Goal: Task Accomplishment & Management: Use online tool/utility

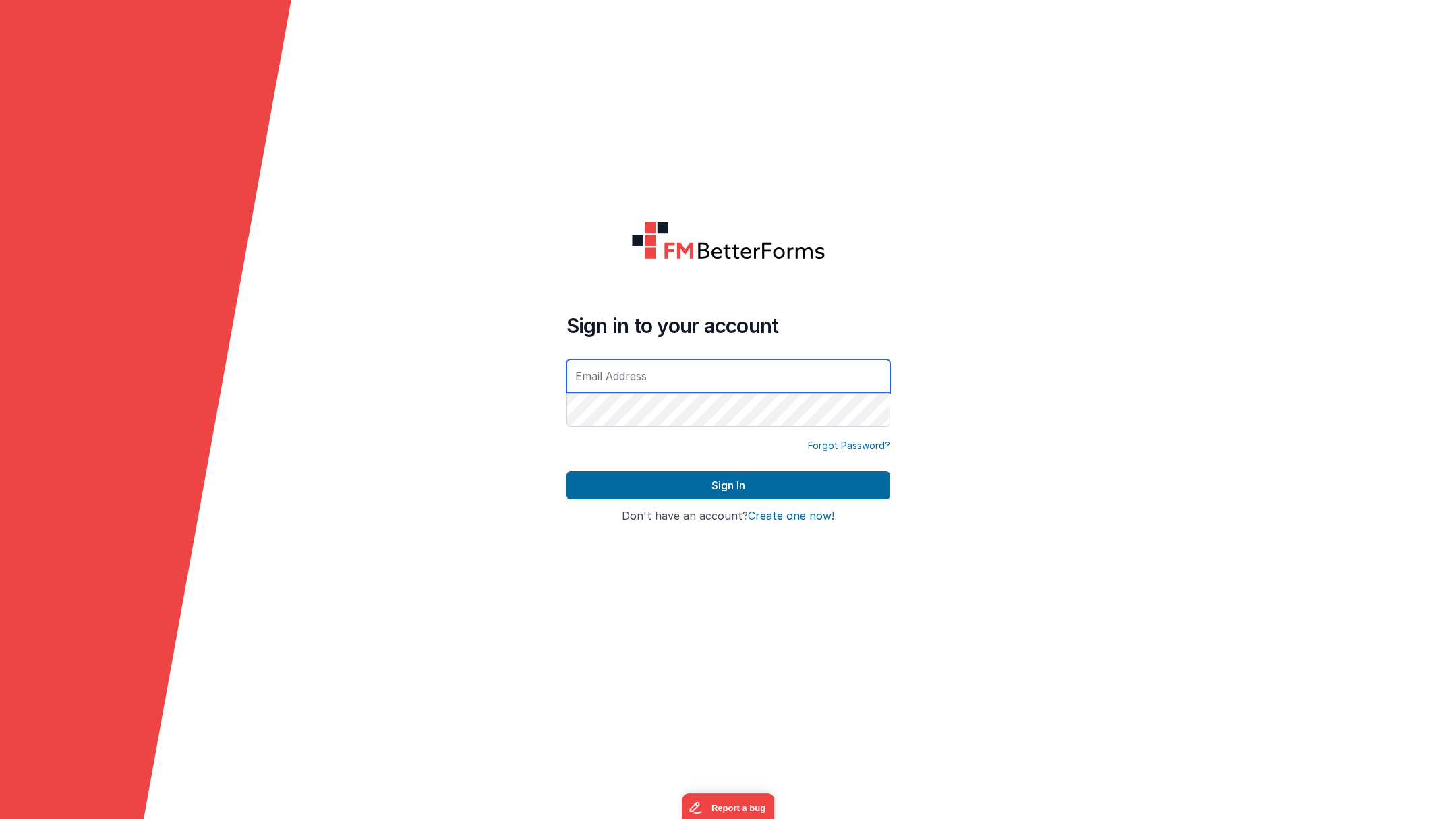
type input "[PERSON_NAME][EMAIL_ADDRESS][DOMAIN_NAME]"
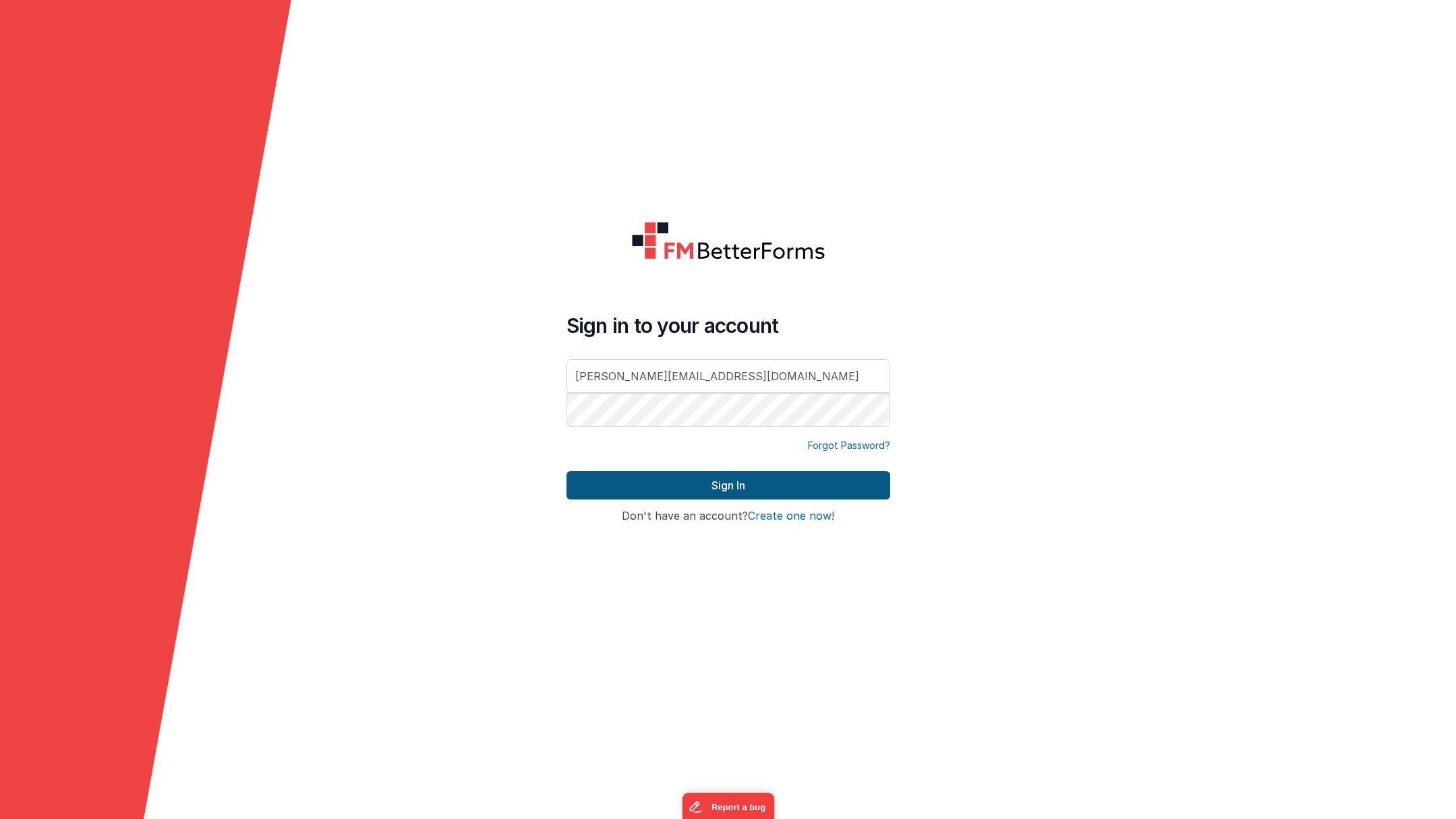
click at [700, 485] on button "Sign In" at bounding box center [728, 485] width 324 height 28
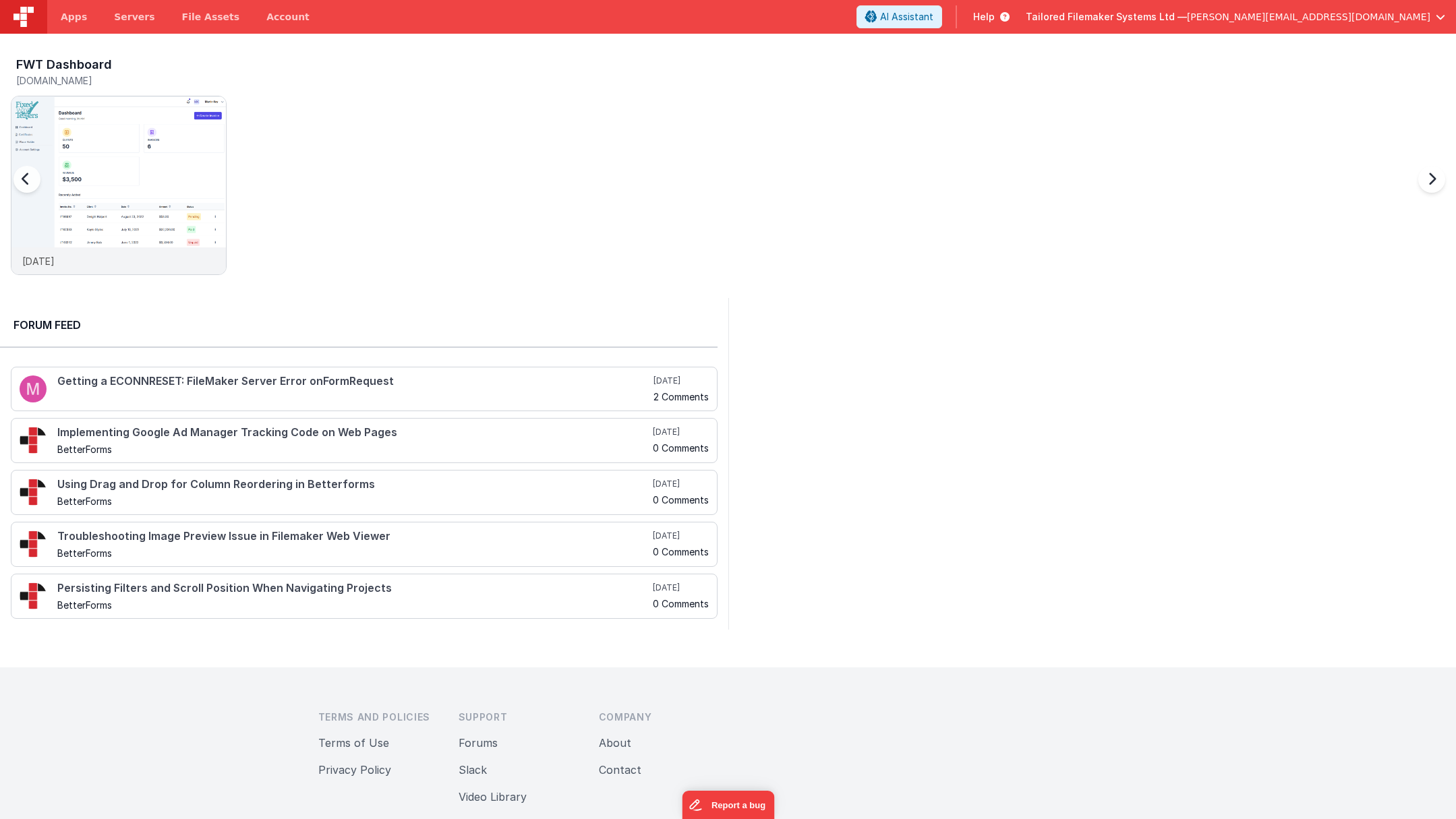
click at [30, 182] on div at bounding box center [40, 187] width 54 height 195
click at [1379, 18] on span "[PERSON_NAME][EMAIL_ADDRESS][DOMAIN_NAME]" at bounding box center [1308, 17] width 244 height 13
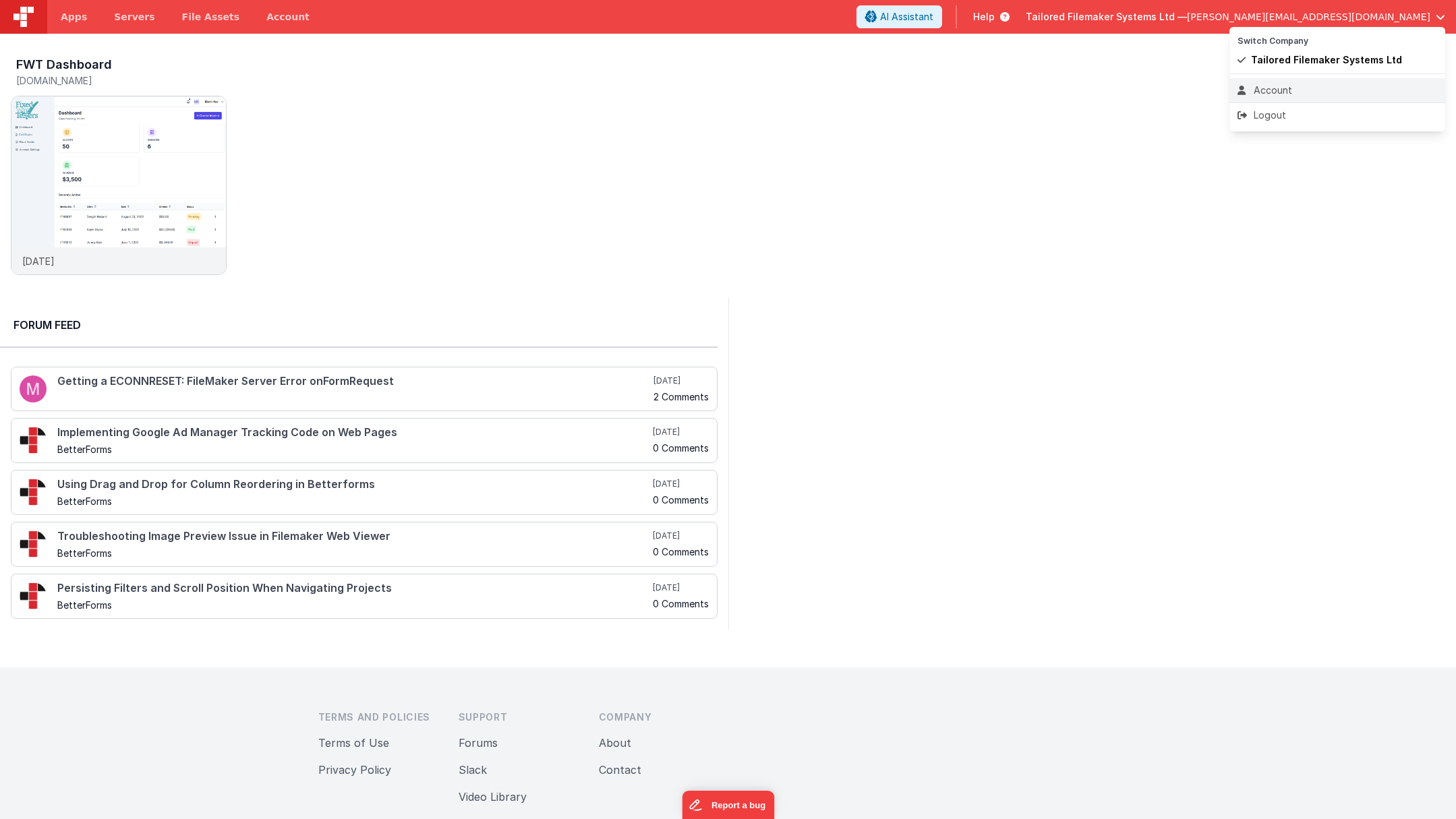
click at [1286, 86] on div "Account" at bounding box center [1337, 90] width 199 height 13
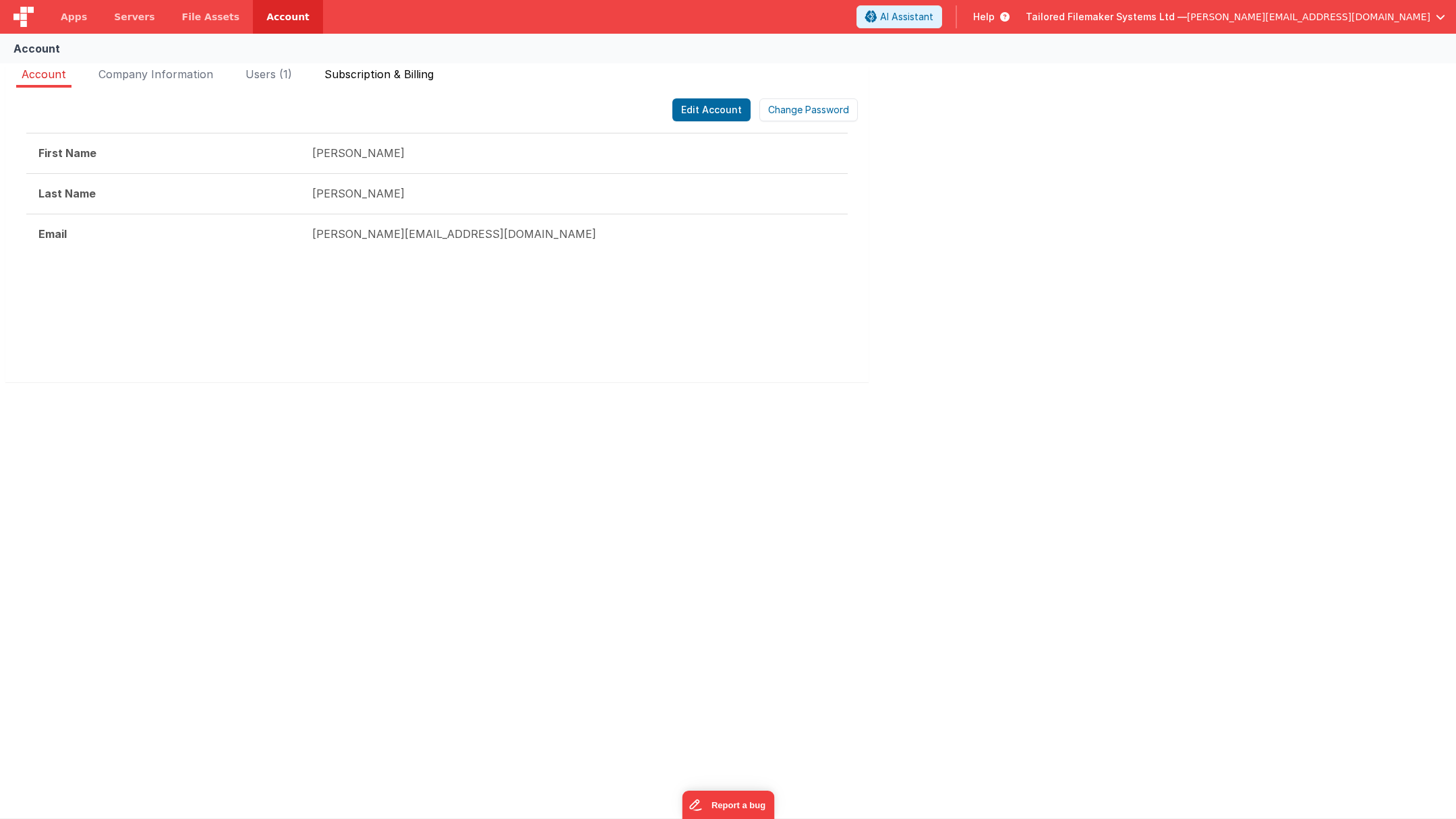
click at [390, 73] on span "Subscription & Billing" at bounding box center [379, 74] width 109 height 13
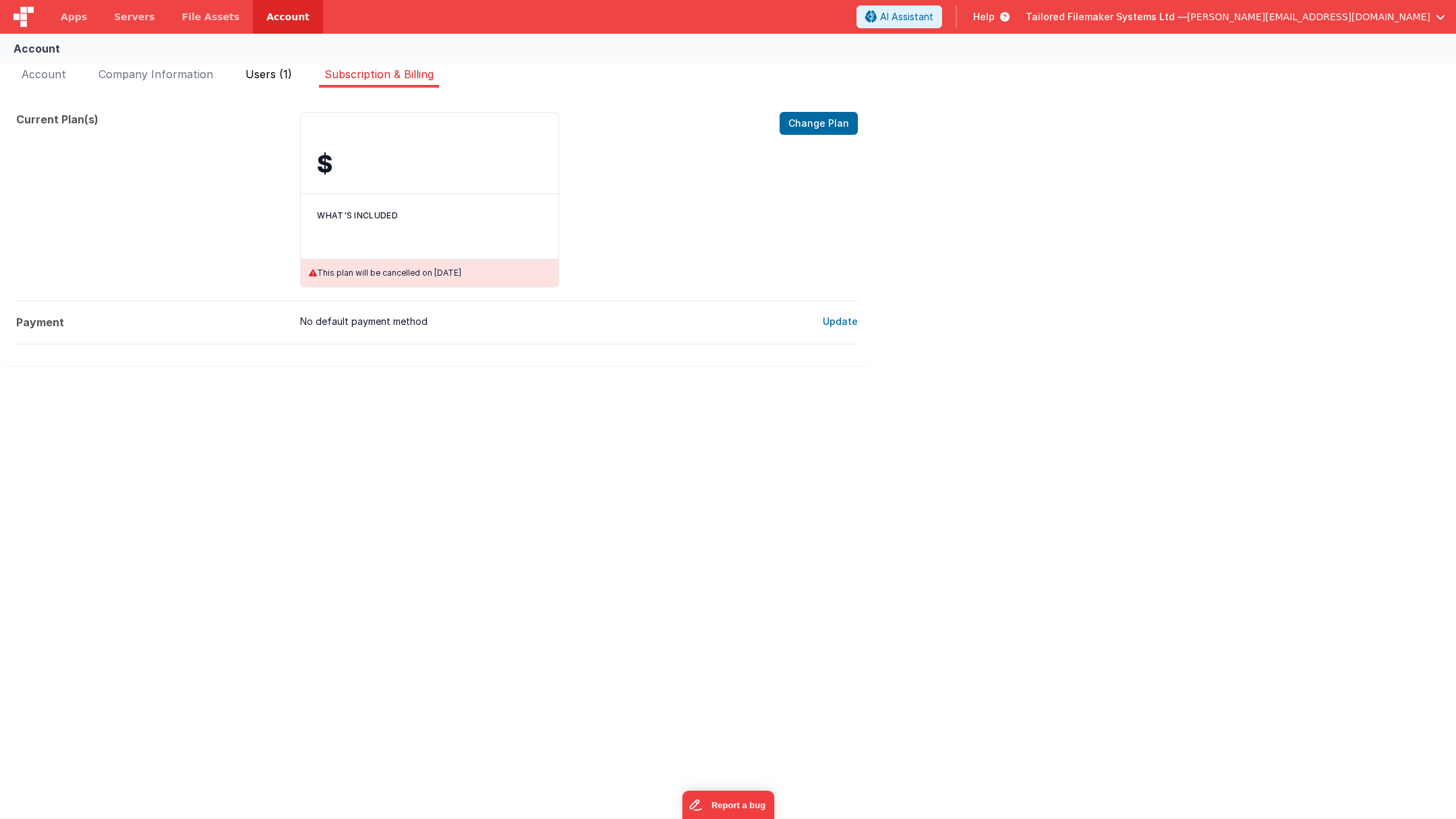
click at [282, 68] on span "Users (1)" at bounding box center [268, 74] width 46 height 13
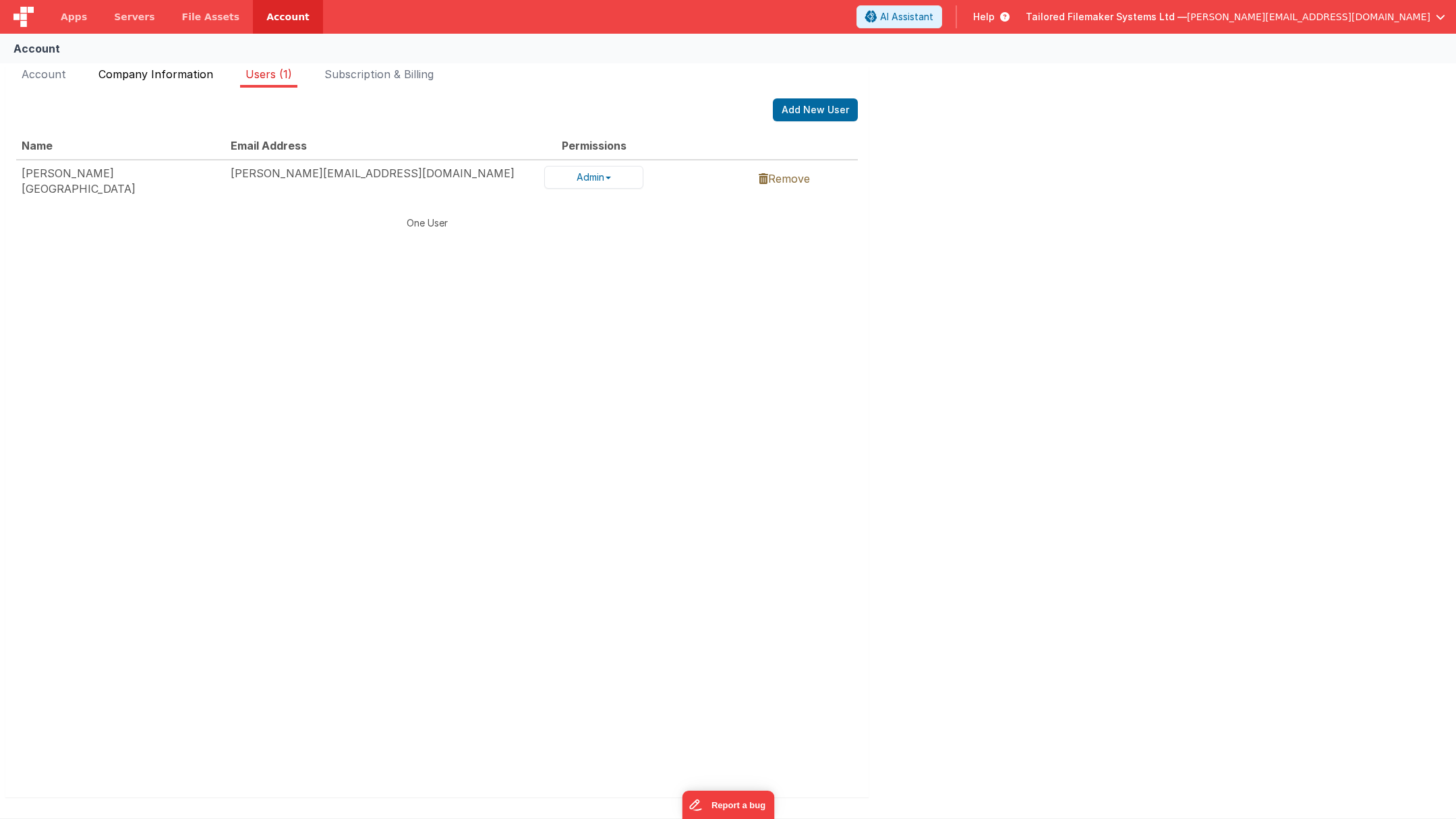
click at [182, 70] on span "Company Information" at bounding box center [156, 74] width 115 height 13
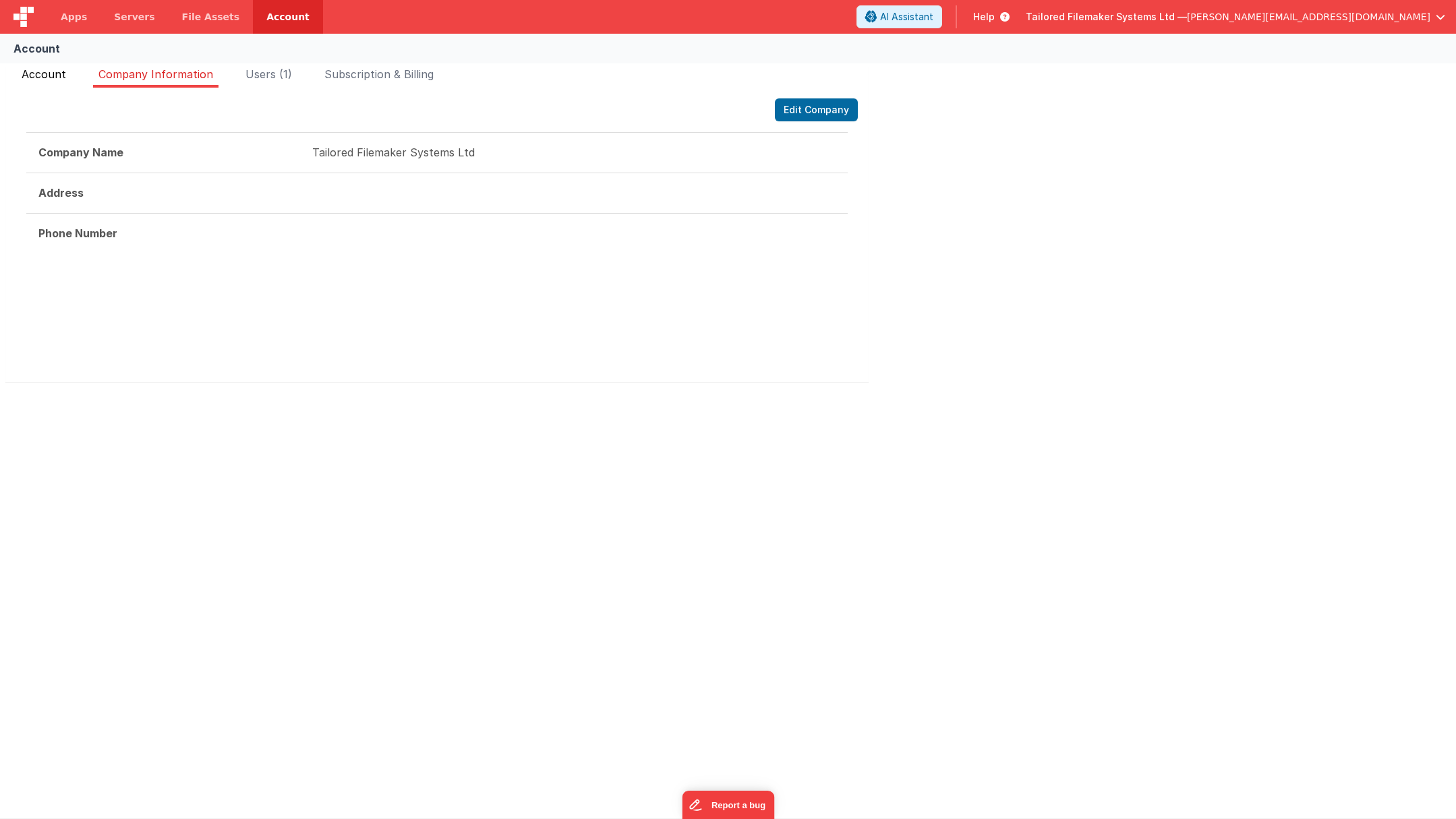
click at [27, 71] on span "Account" at bounding box center [43, 74] width 44 height 13
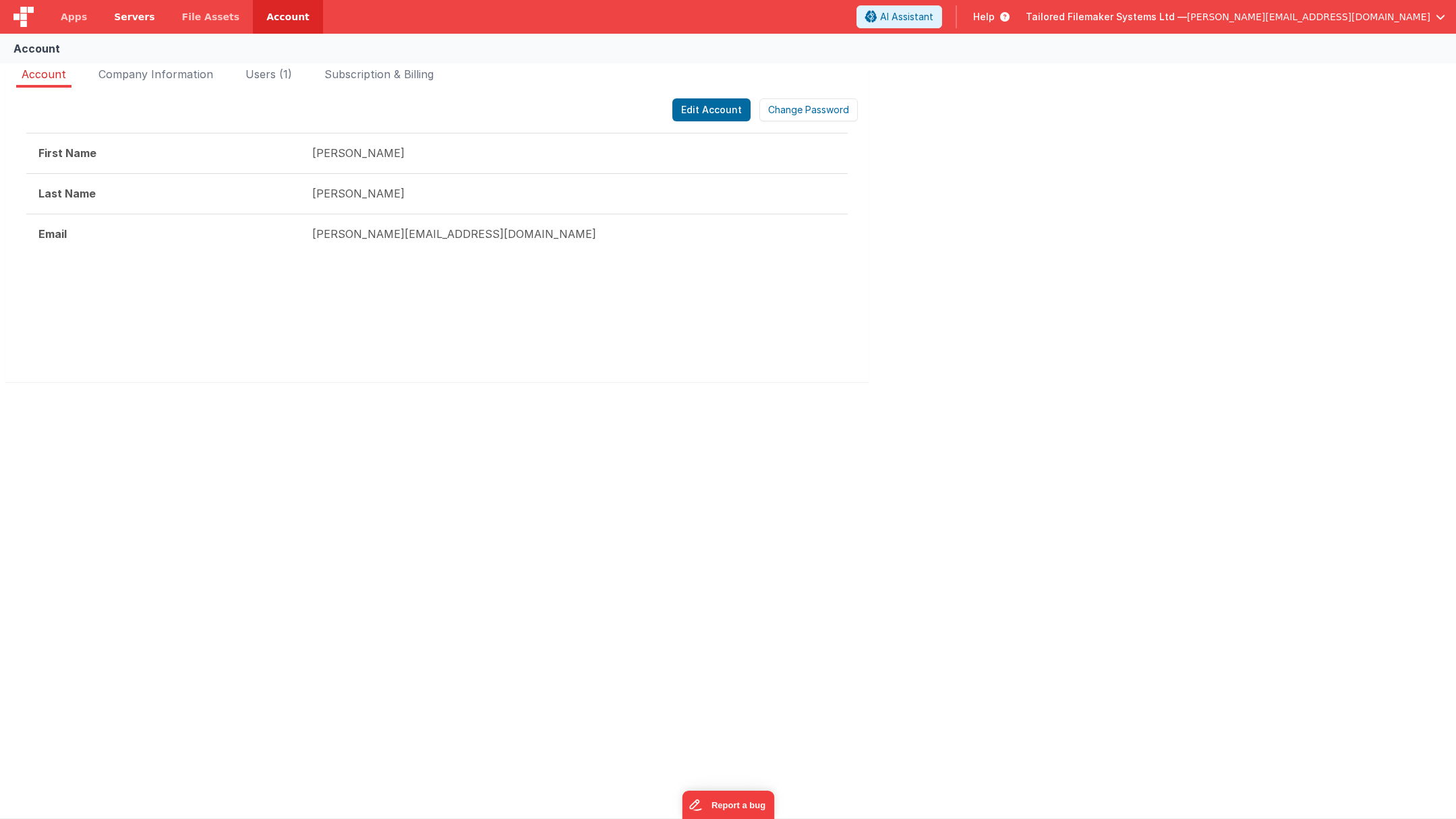
click at [136, 16] on span "Servers" at bounding box center [134, 17] width 40 height 13
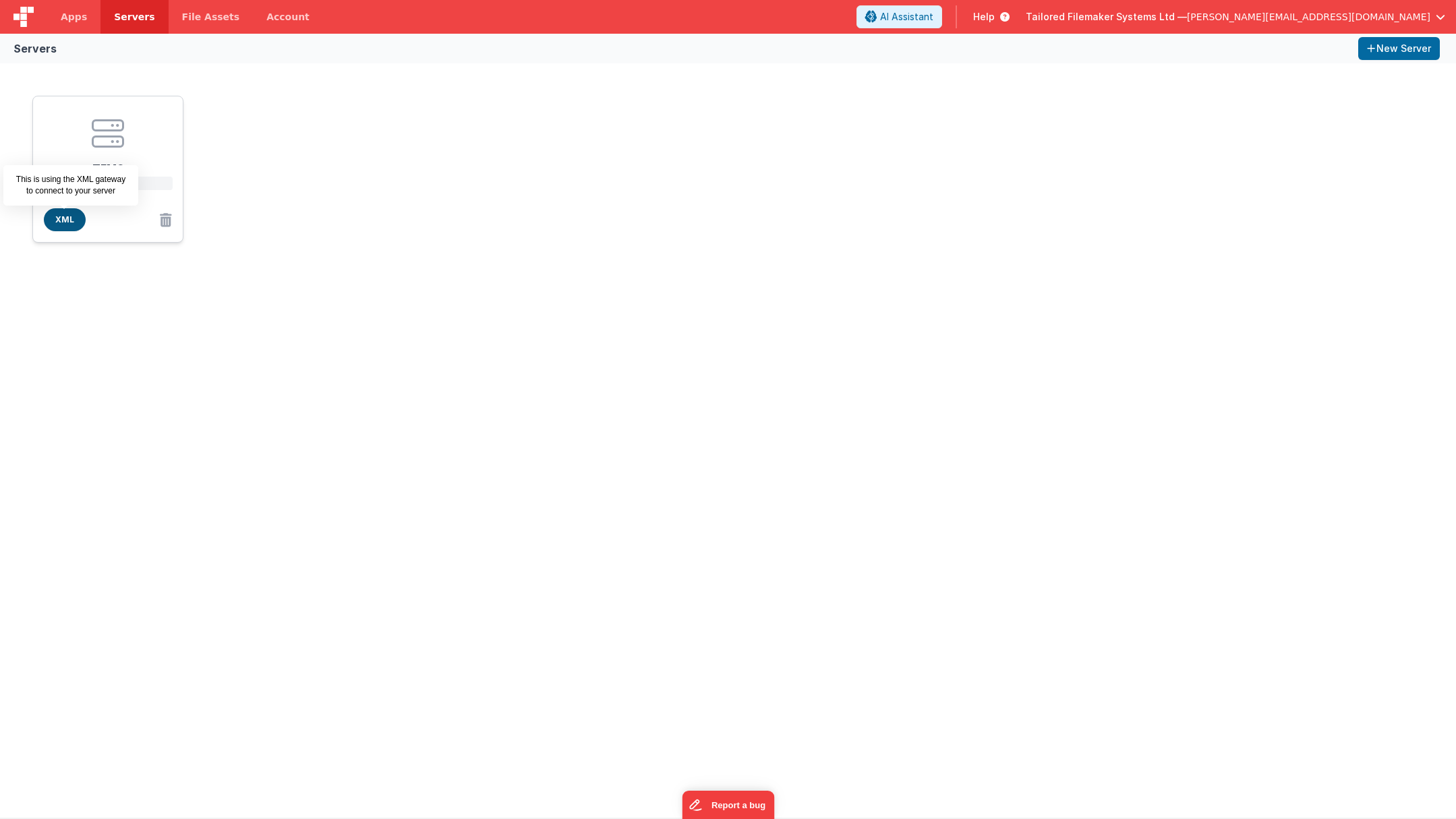
click at [71, 222] on span "XML" at bounding box center [65, 220] width 41 height 23
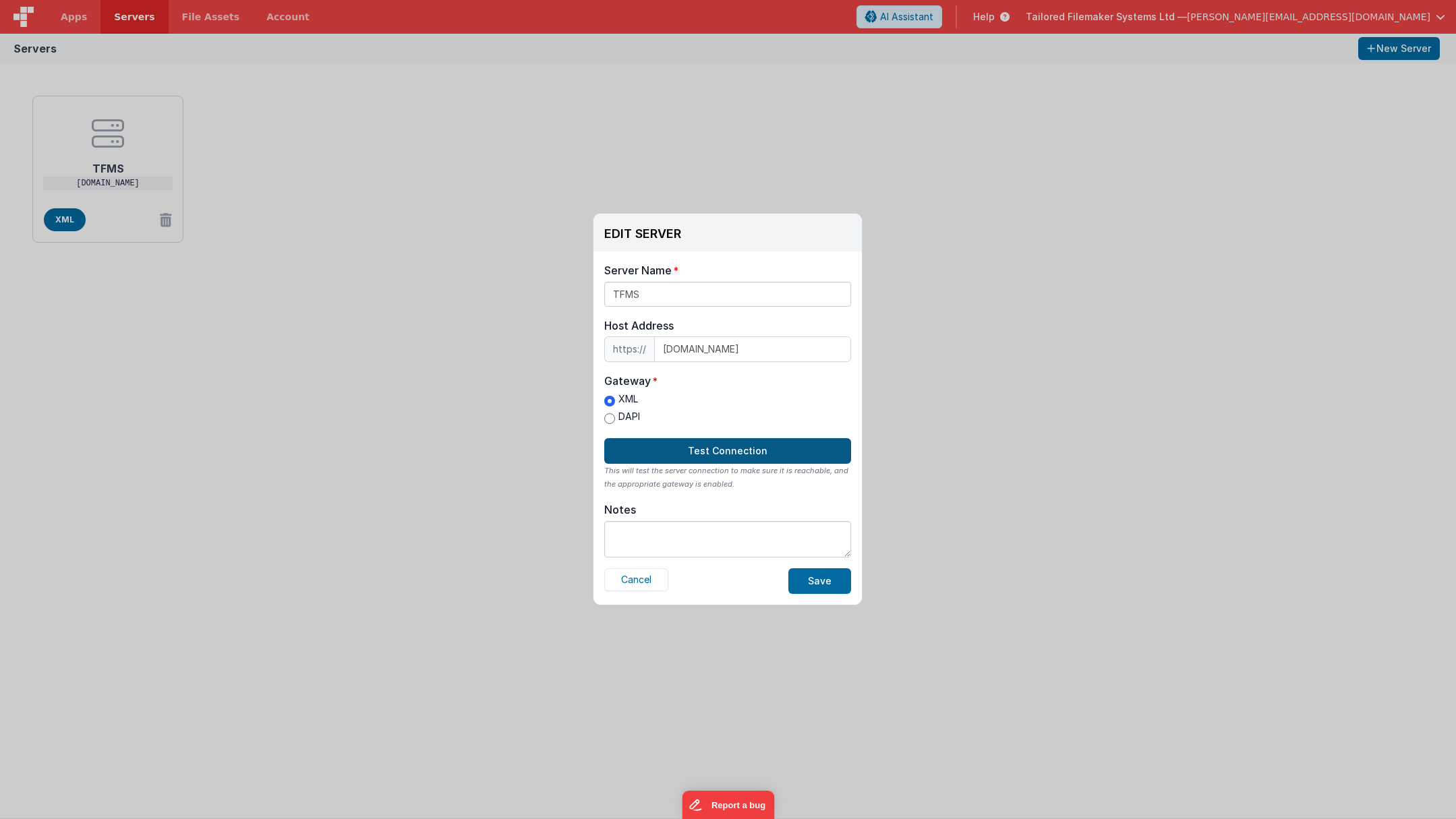
click at [720, 451] on button "Test Connection" at bounding box center [727, 450] width 246 height 25
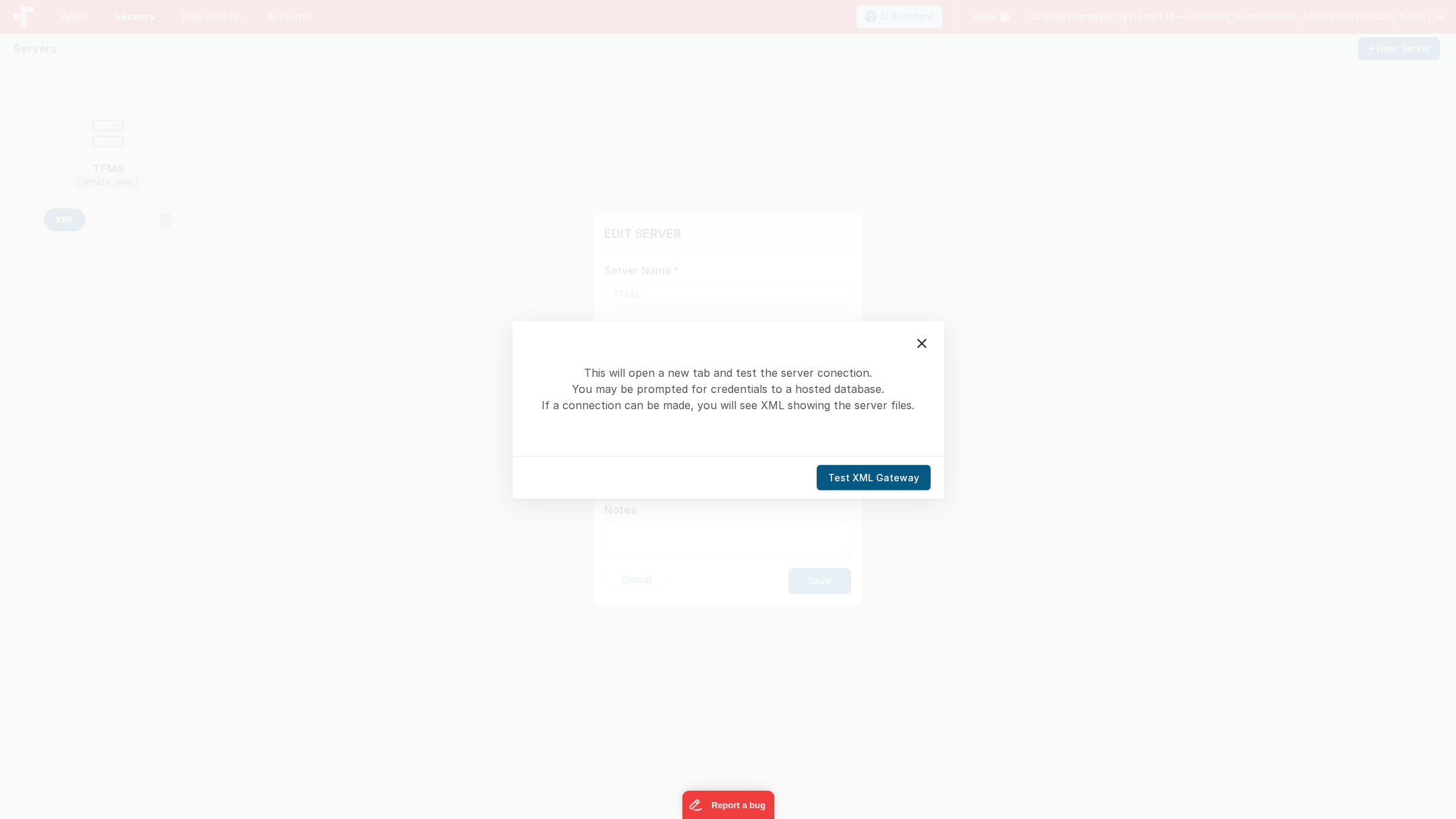
click at [893, 480] on button "Test XML Gateway" at bounding box center [873, 477] width 114 height 25
click at [925, 339] on icon at bounding box center [922, 342] width 16 height 16
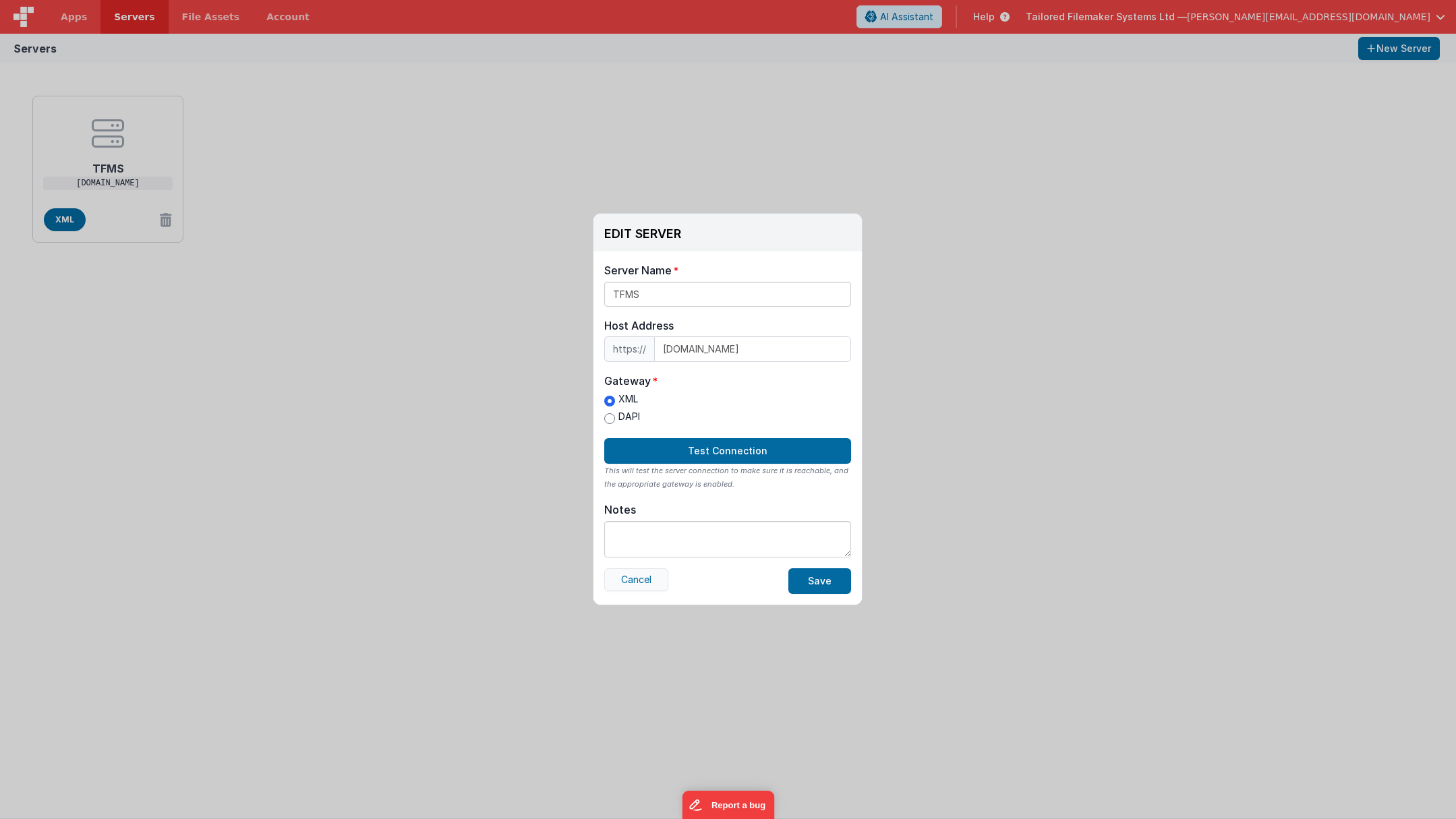
click at [642, 574] on button "Cancel" at bounding box center [636, 579] width 64 height 23
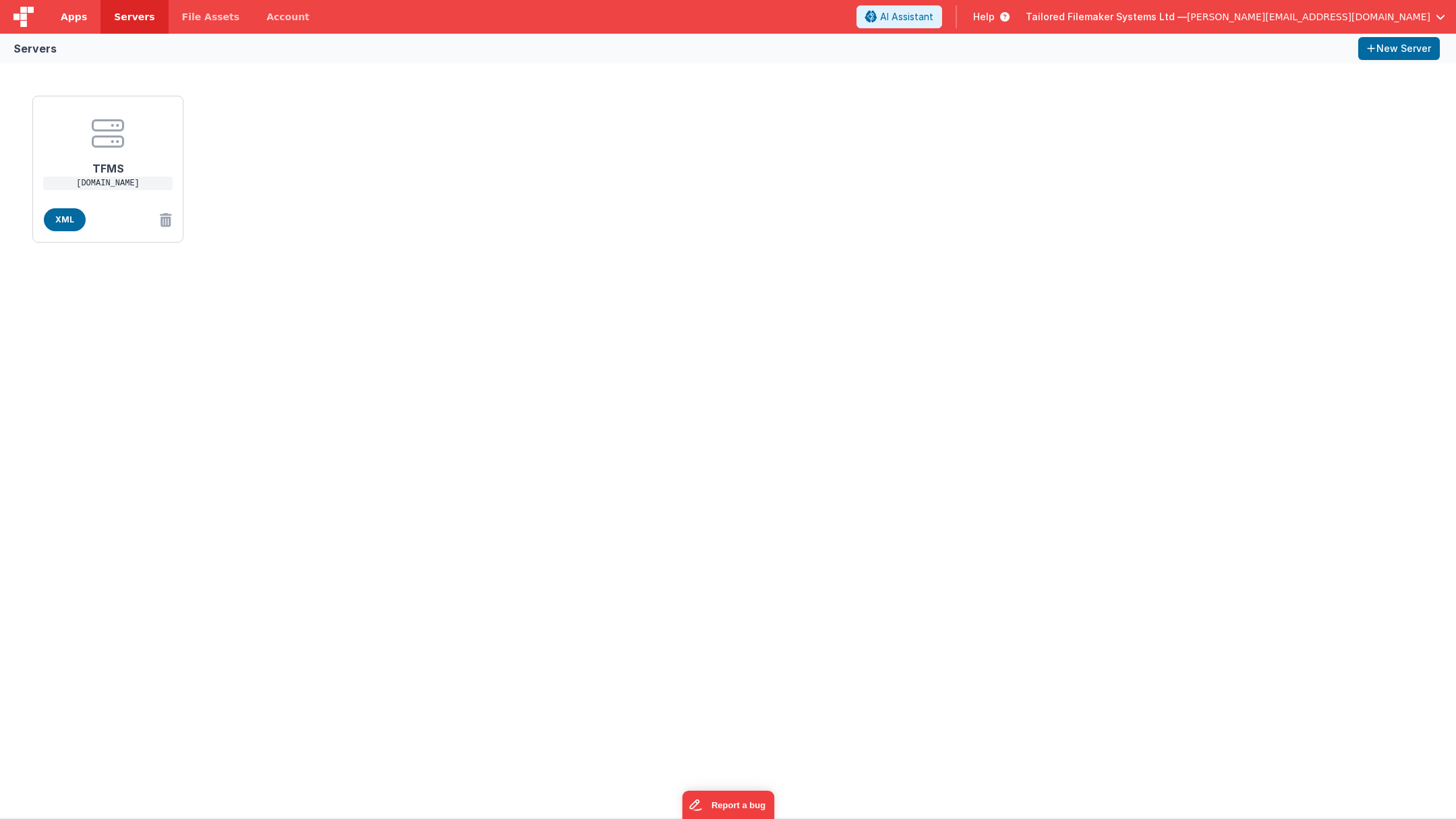
click at [71, 15] on span "Apps" at bounding box center [74, 17] width 26 height 13
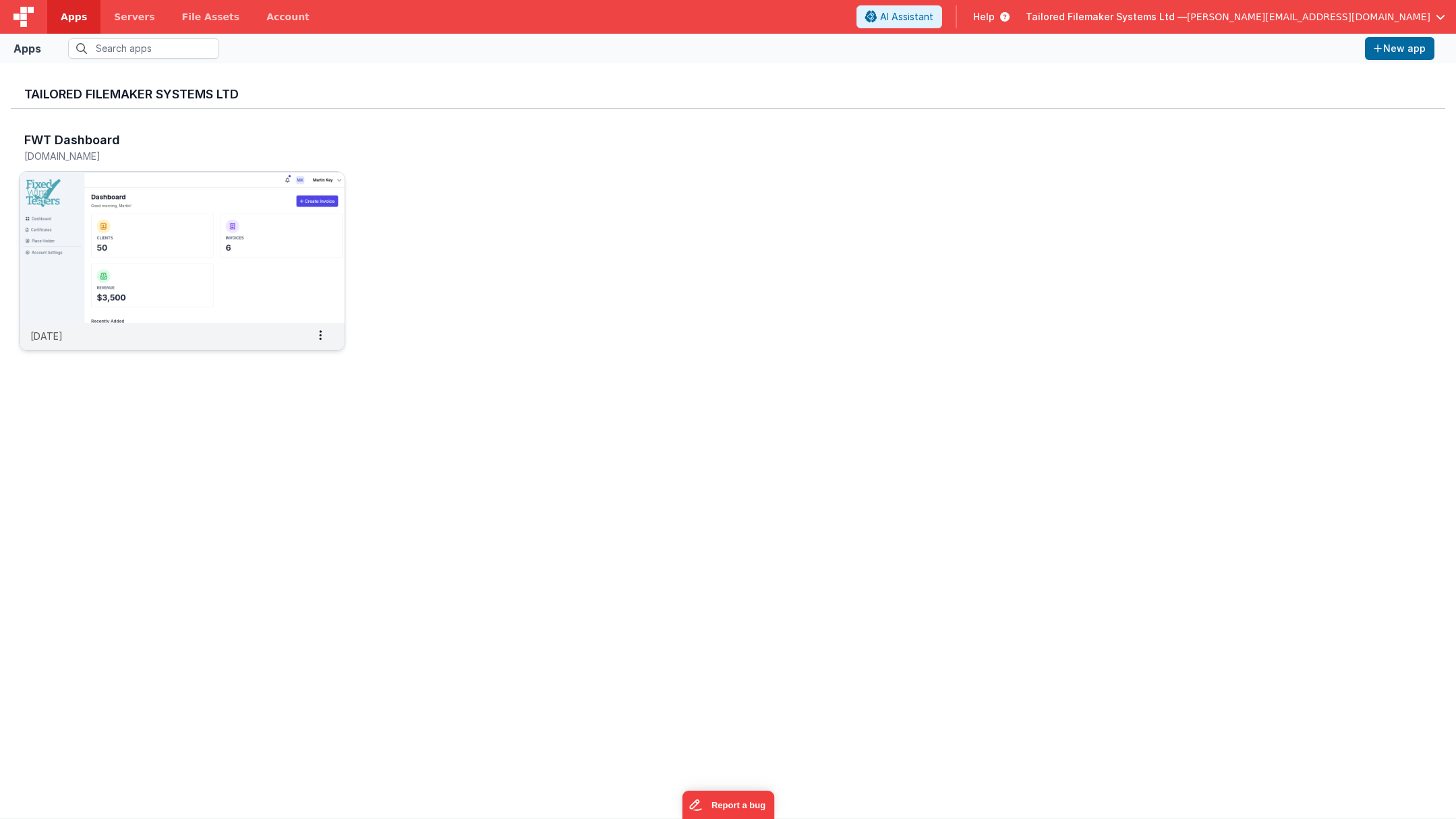
click at [229, 271] on img at bounding box center [182, 247] width 325 height 151
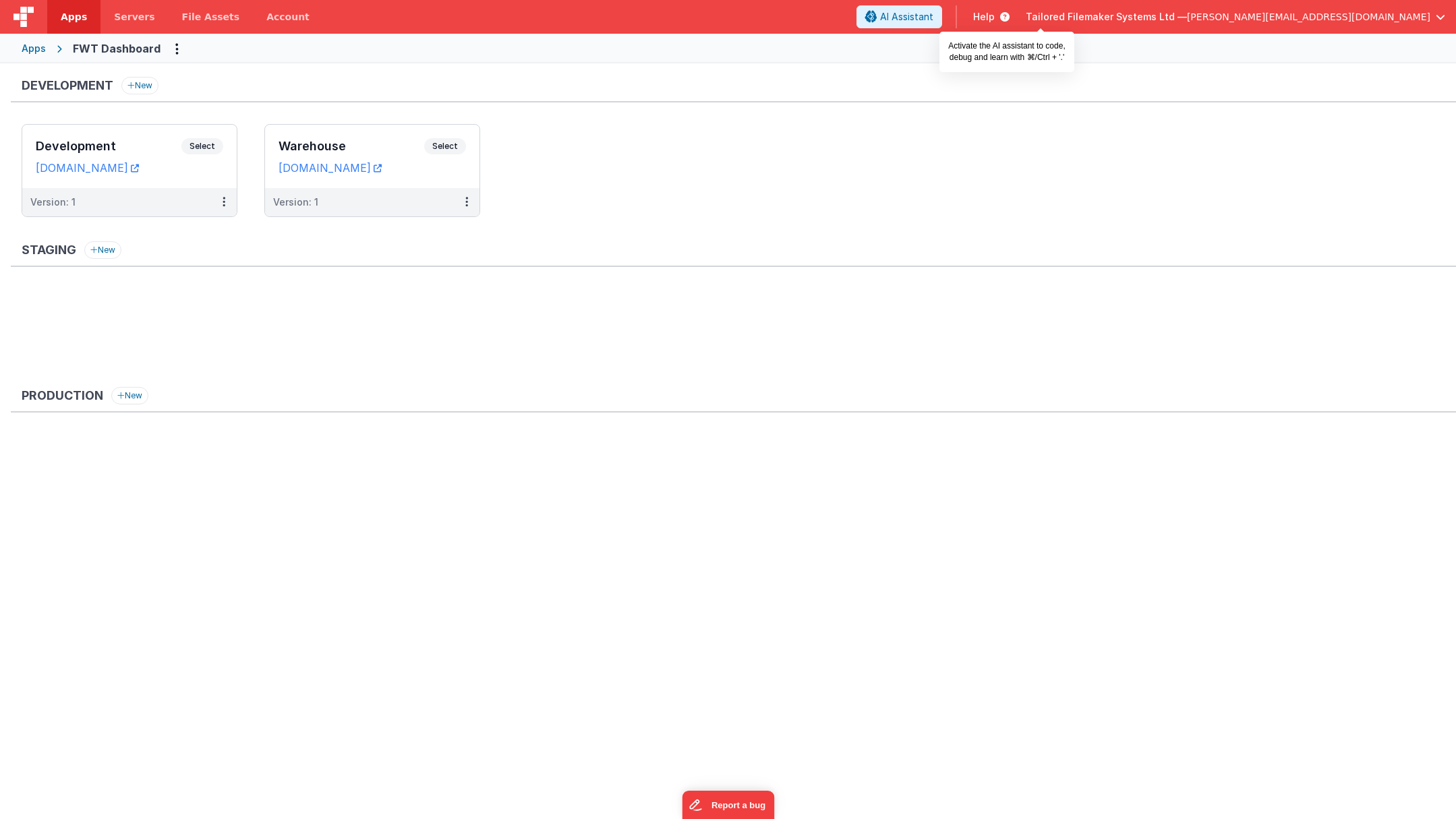
click at [933, 21] on span "AI Assistant" at bounding box center [907, 17] width 54 height 13
click at [449, 146] on span "Select" at bounding box center [445, 146] width 41 height 16
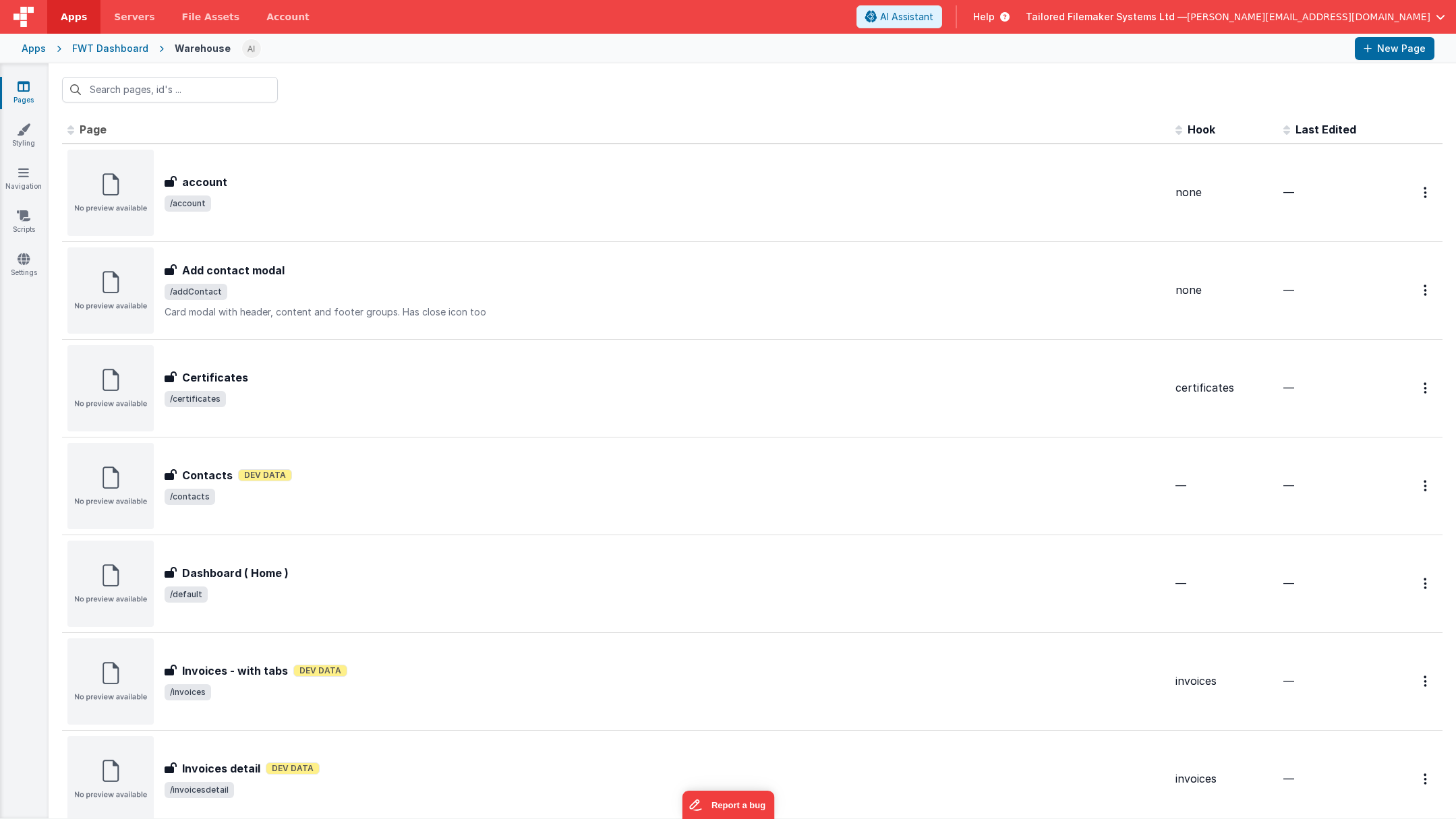
click at [27, 86] on icon at bounding box center [24, 87] width 12 height 13
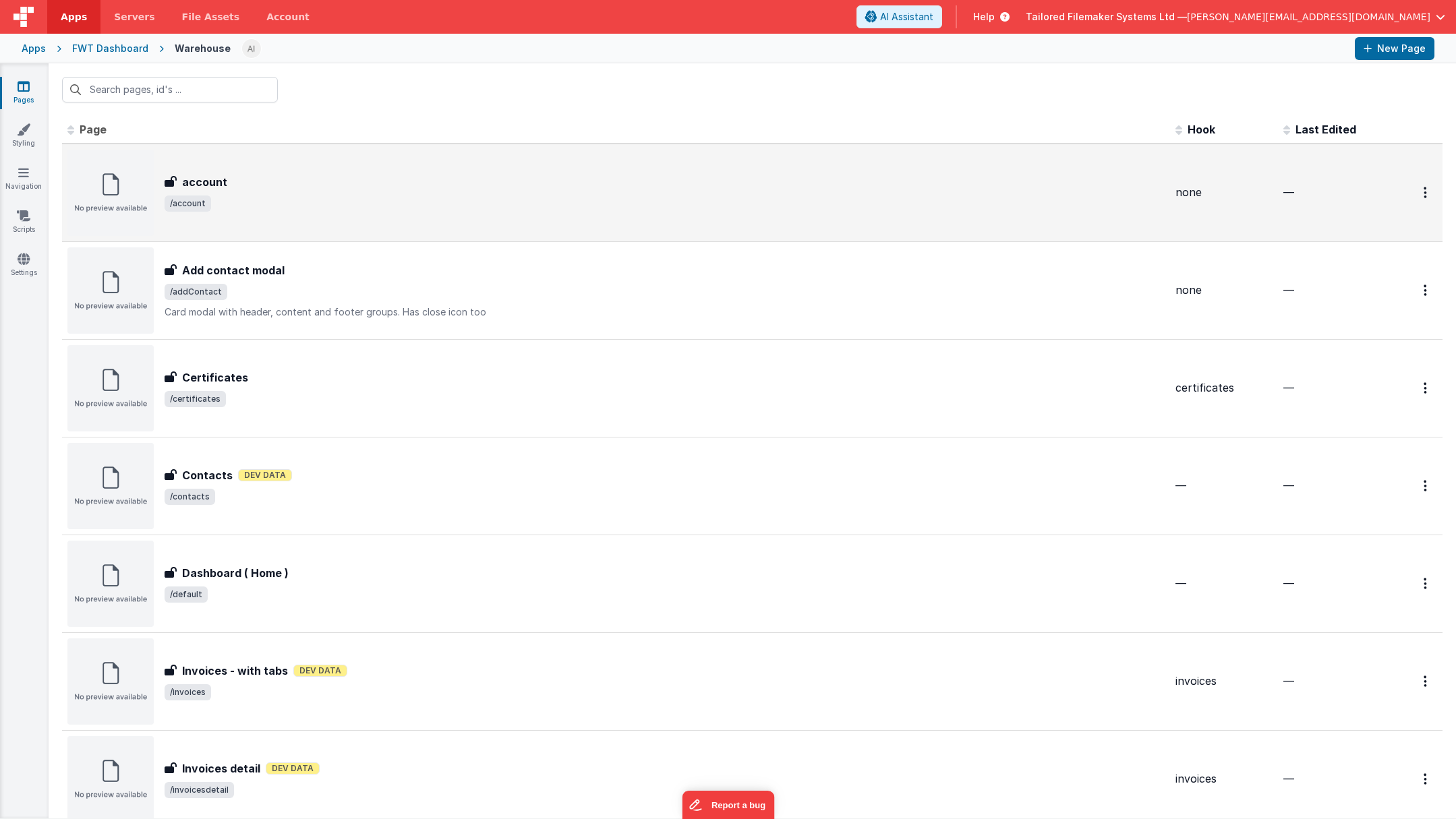
click at [264, 194] on div "account account /account" at bounding box center [664, 193] width 1000 height 38
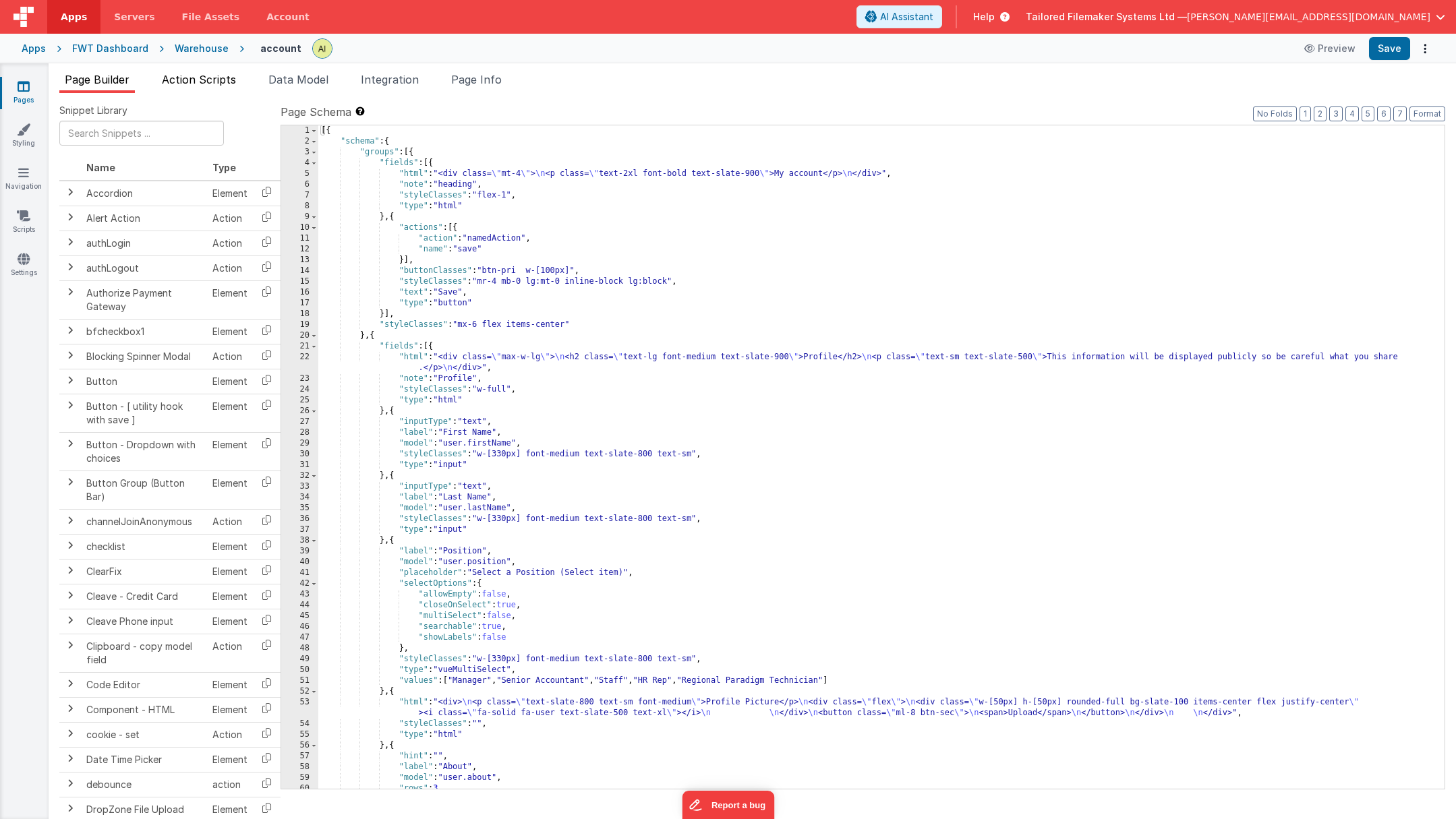
click at [206, 77] on span "Action Scripts" at bounding box center [198, 79] width 74 height 13
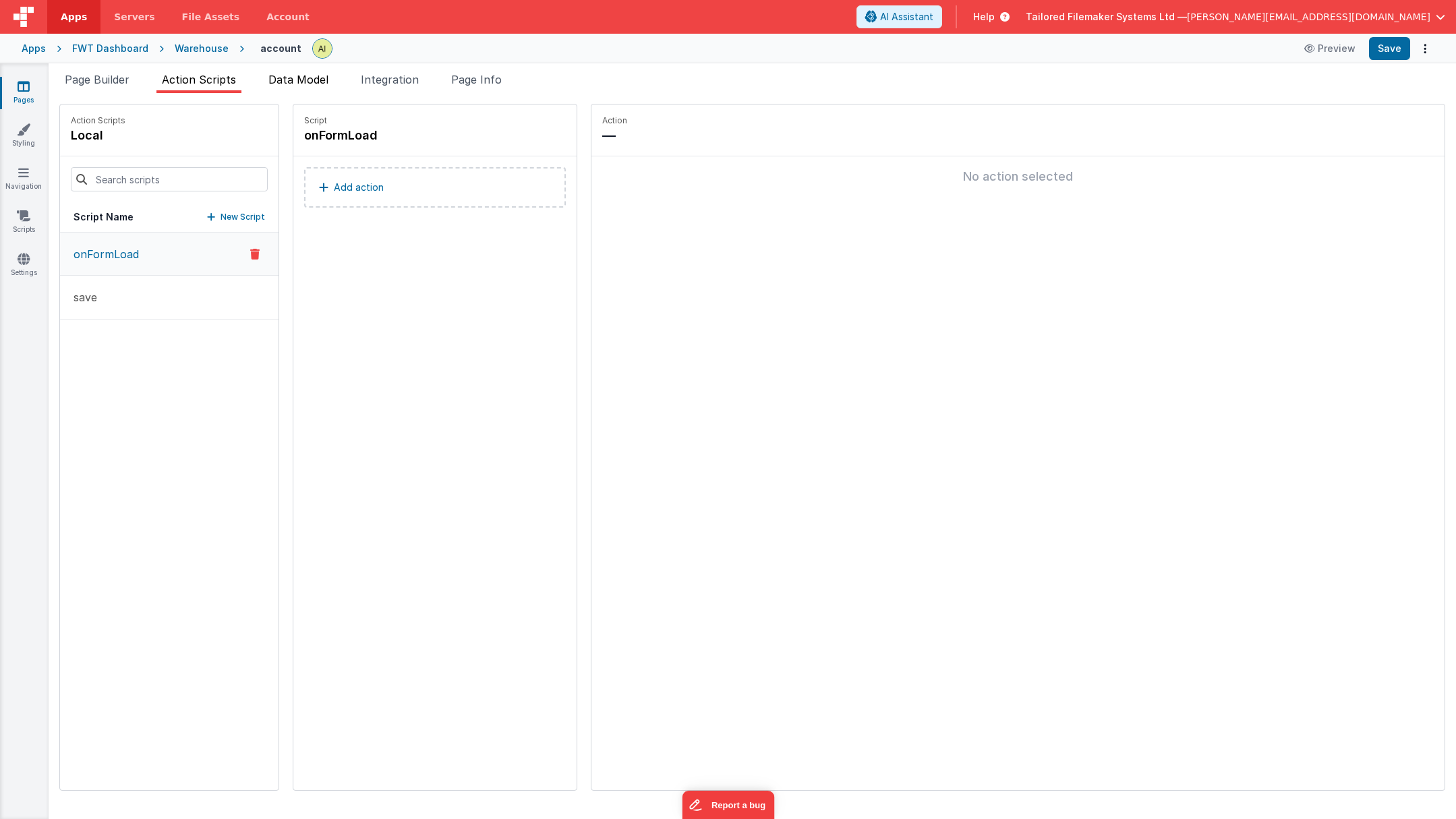
click at [317, 80] on span "Data Model" at bounding box center [298, 79] width 60 height 13
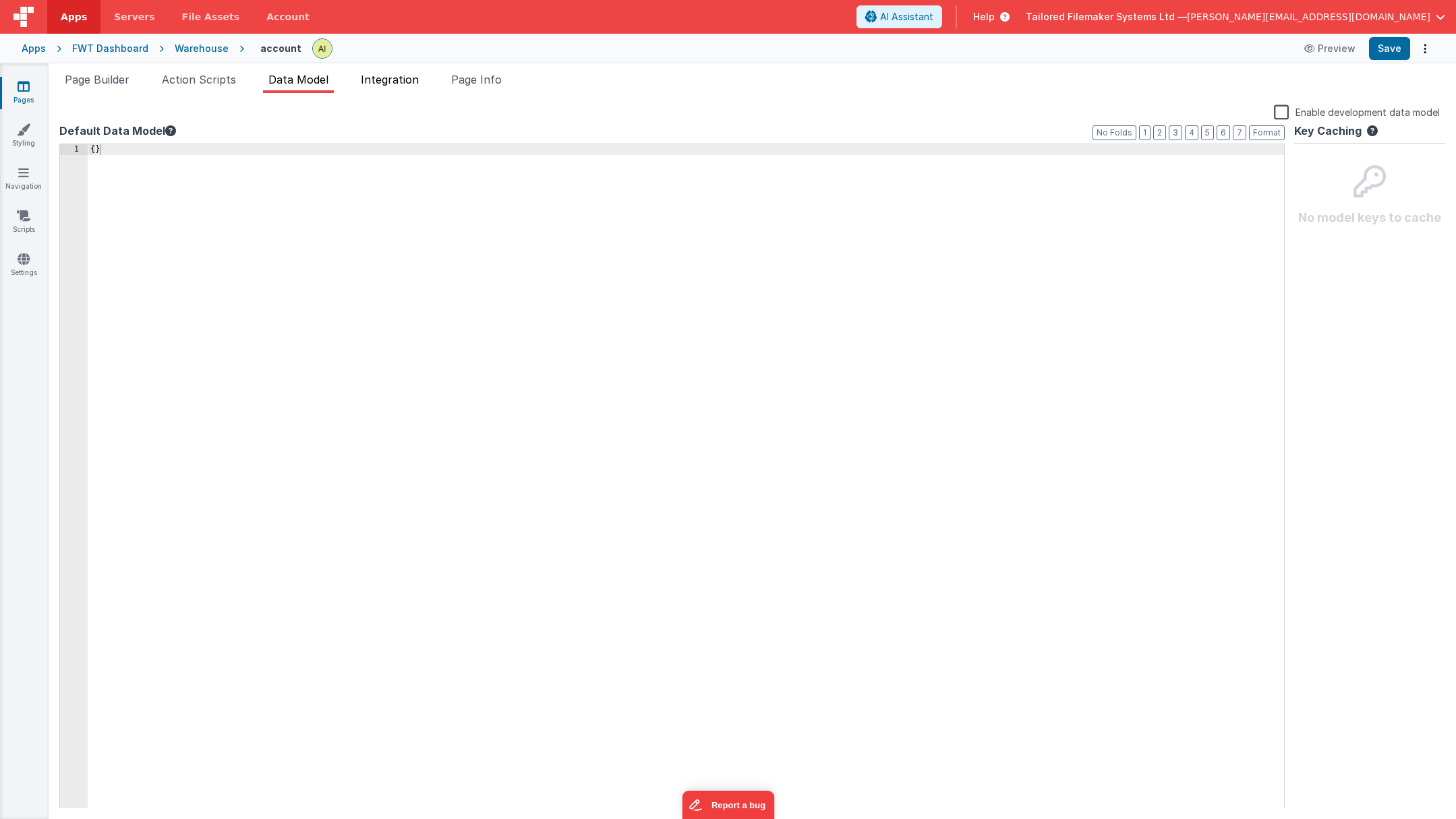
click at [394, 80] on span "Integration" at bounding box center [390, 79] width 58 height 13
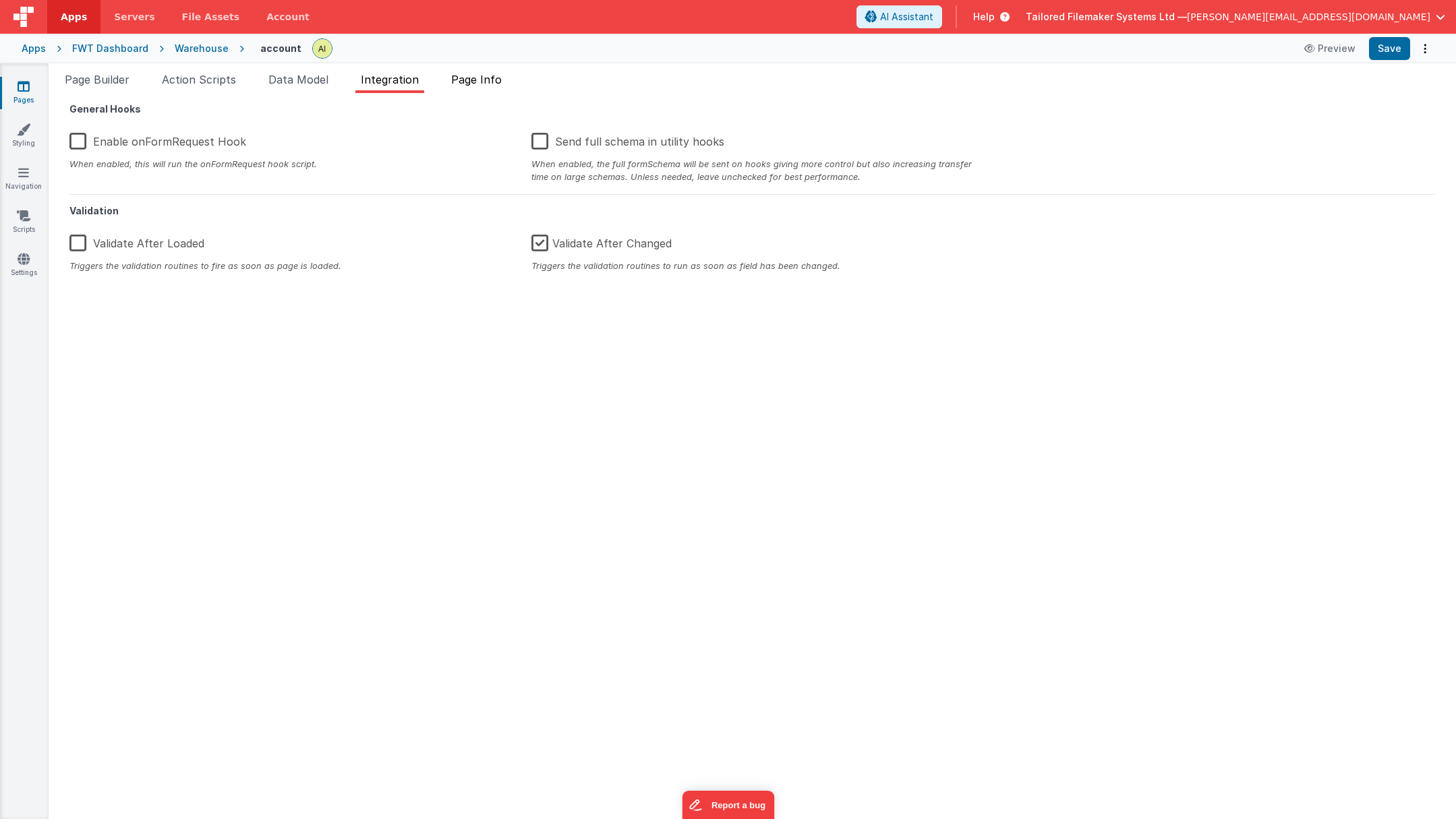
click at [466, 80] on span "Page Info" at bounding box center [477, 79] width 51 height 13
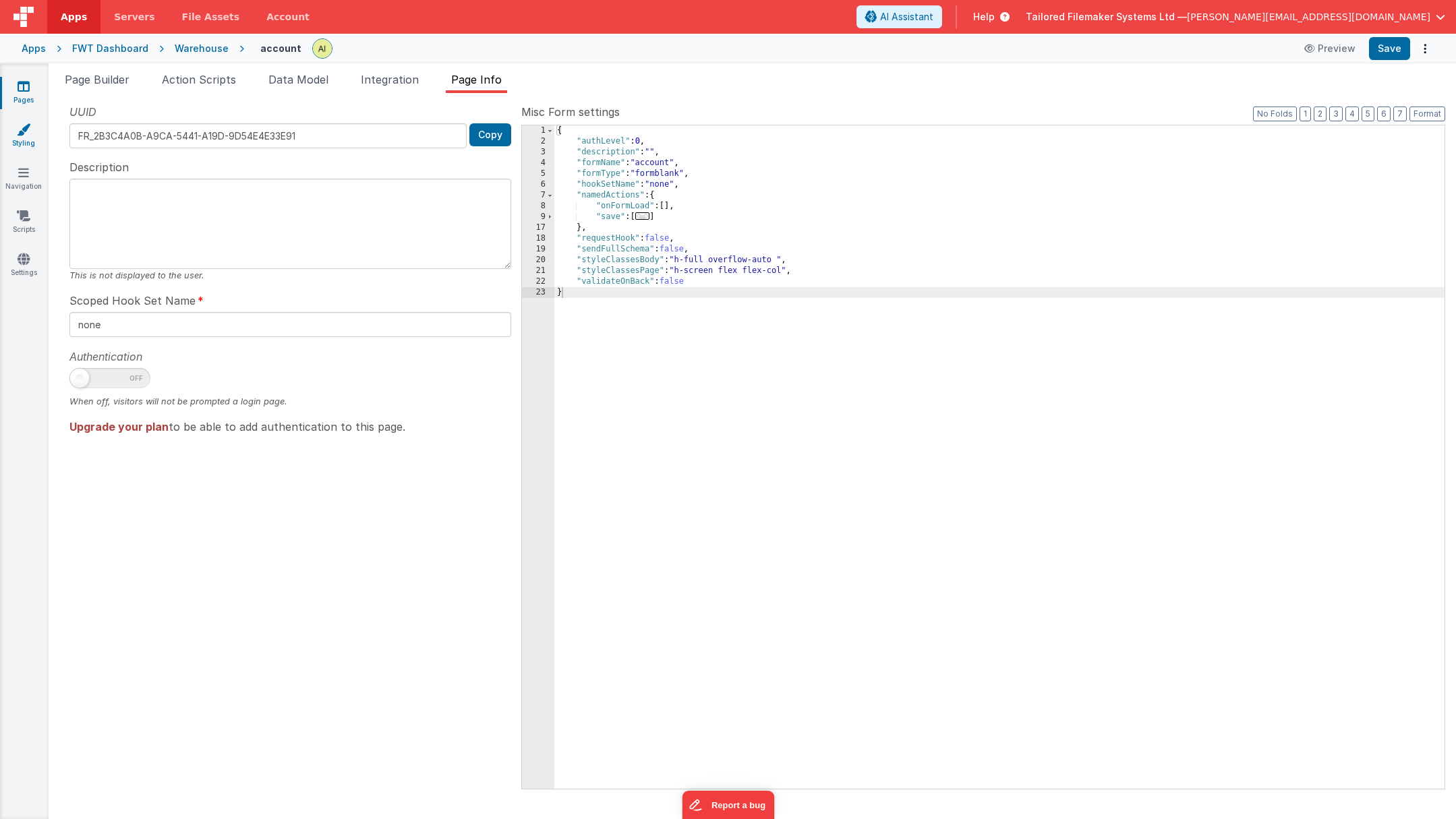
click at [20, 134] on icon at bounding box center [24, 130] width 13 height 13
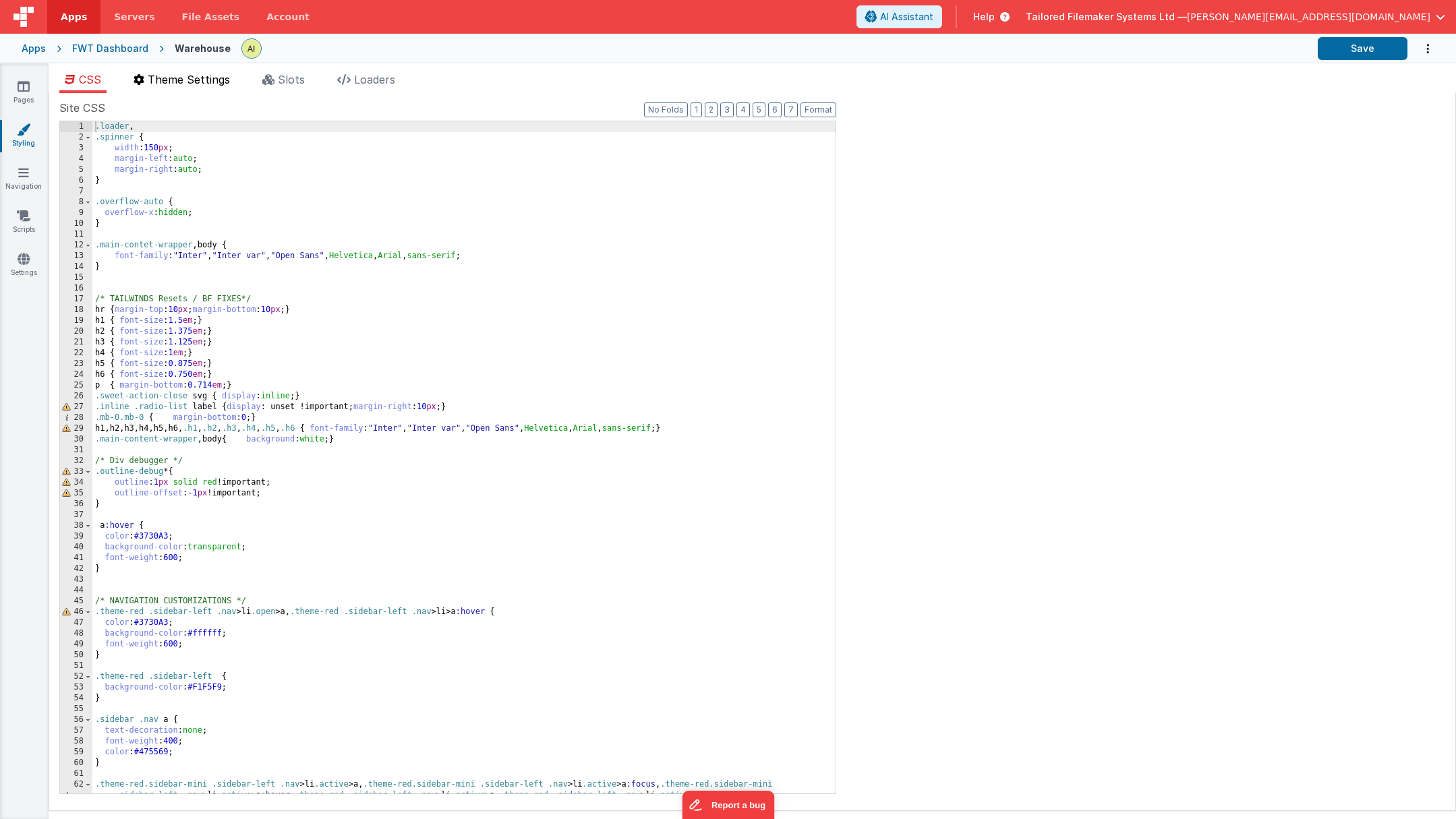
click at [189, 77] on span "Theme Settings" at bounding box center [188, 79] width 82 height 13
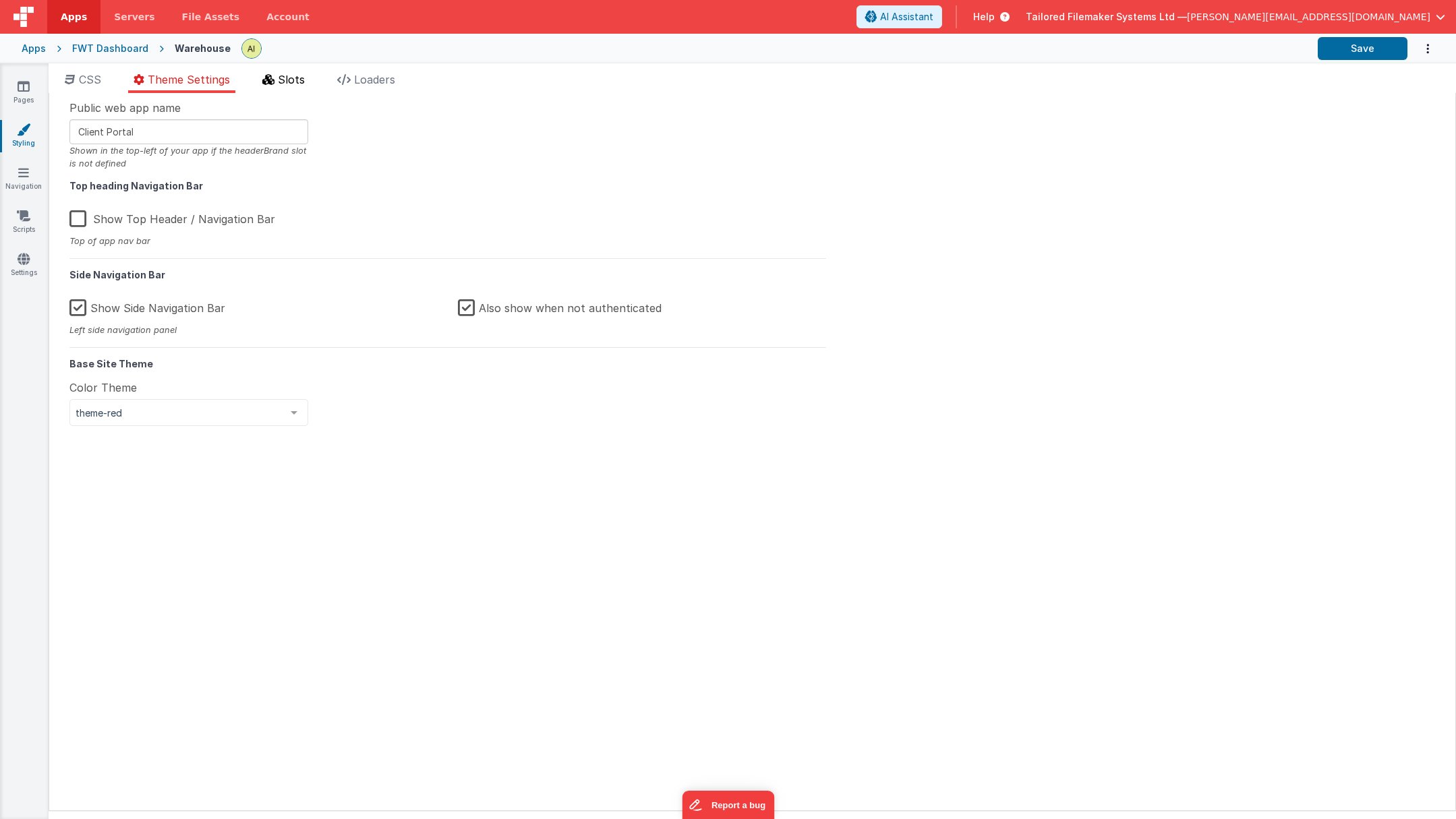
click at [292, 79] on span "Slots" at bounding box center [291, 79] width 27 height 13
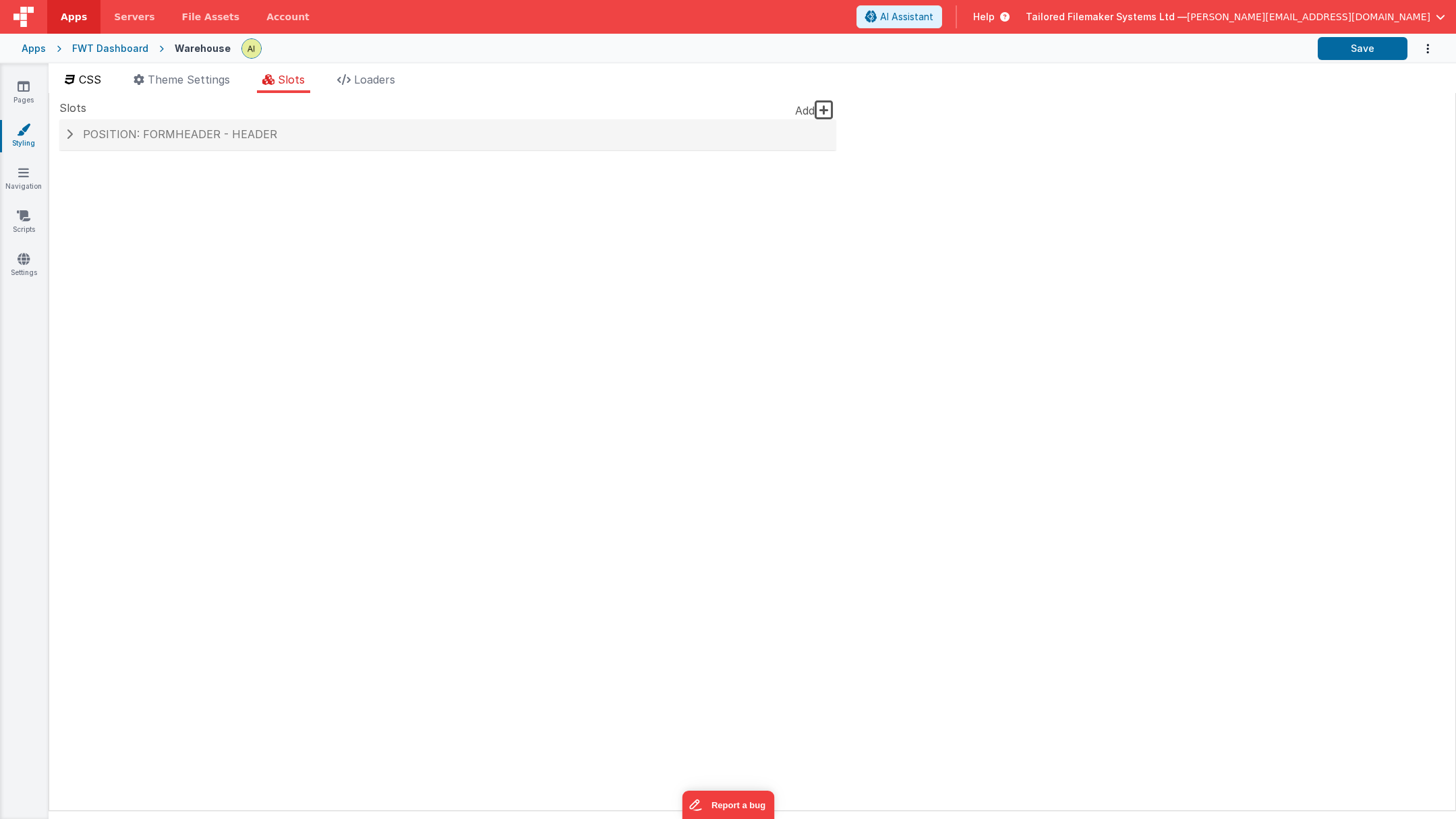
click at [89, 73] on span "CSS" at bounding box center [90, 79] width 23 height 13
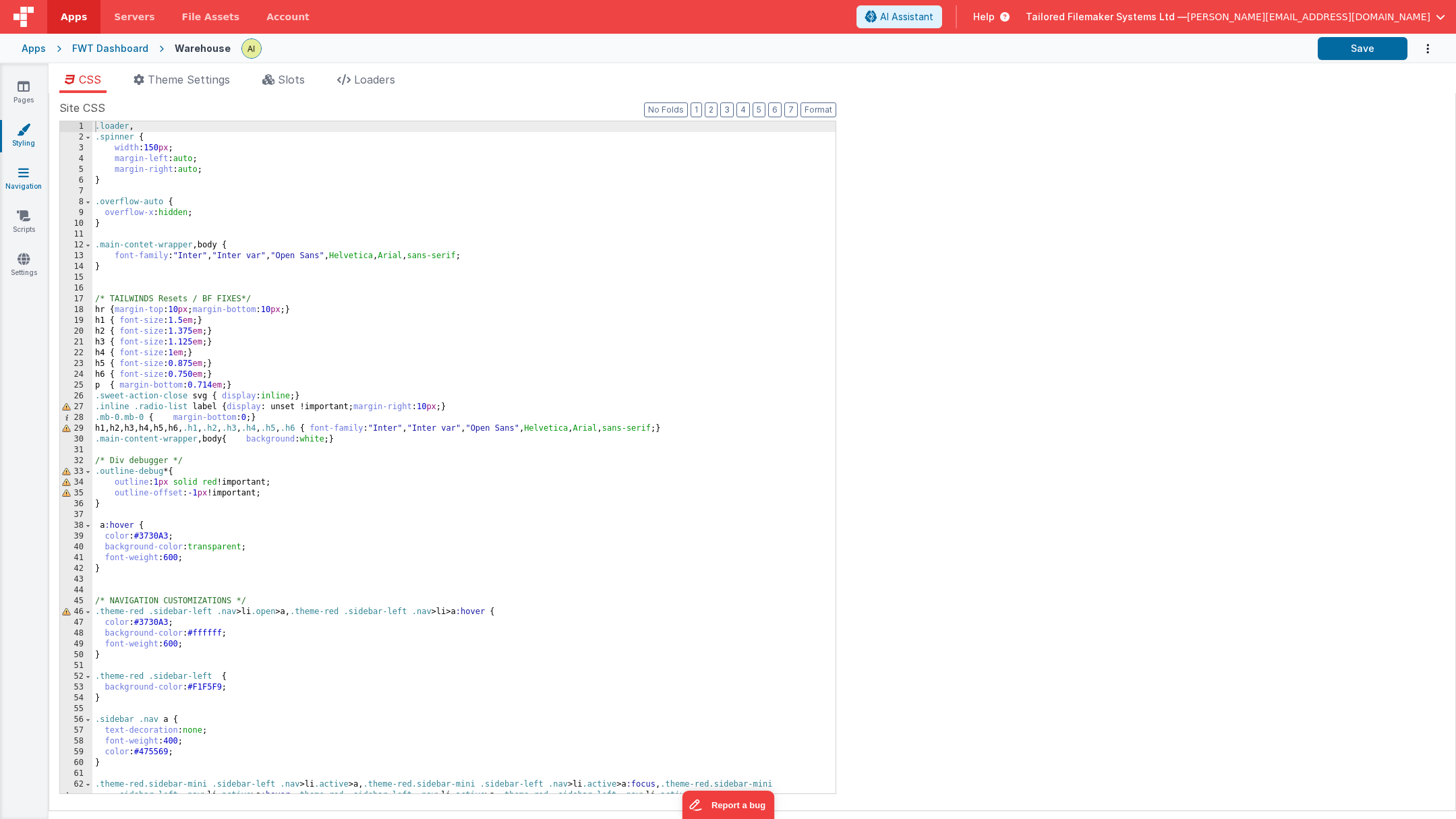
click at [18, 167] on icon at bounding box center [23, 172] width 10 height 13
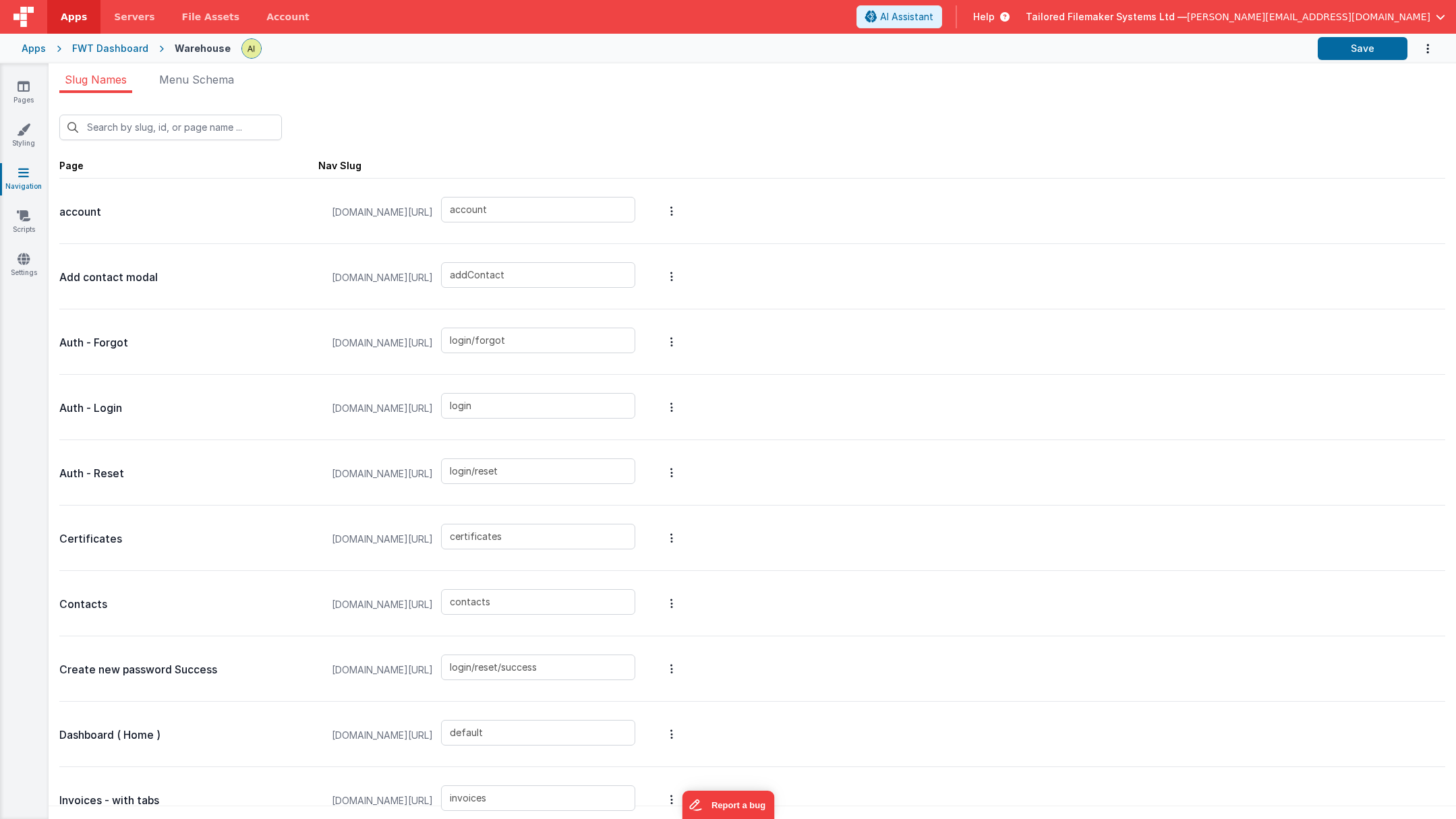
click at [126, 526] on div "Certificates" at bounding box center [188, 538] width 259 height 54
click at [100, 543] on p "Certificates" at bounding box center [188, 540] width 259 height 19
click at [681, 532] on button "Options" at bounding box center [672, 538] width 19 height 54
click at [659, 440] on link "Edit Page" at bounding box center [600, 441] width 118 height 24
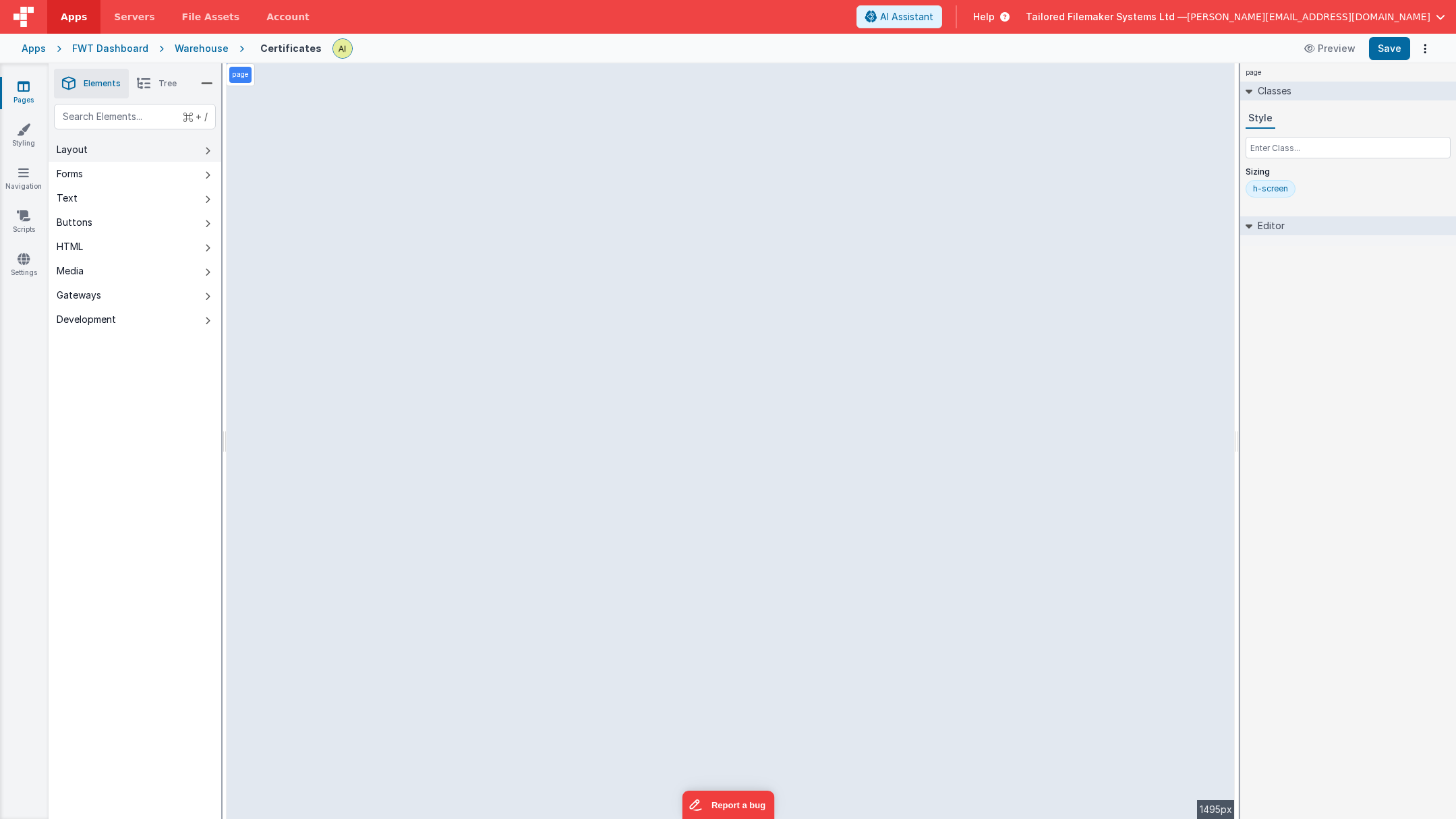
click at [84, 150] on div "Layout" at bounding box center [71, 150] width 31 height 13
click at [83, 179] on div "Forms" at bounding box center [70, 174] width 26 height 13
click at [81, 197] on button "Text" at bounding box center [135, 198] width 173 height 24
click at [85, 218] on div "Buttons" at bounding box center [74, 222] width 36 height 13
click at [31, 215] on link "Scripts" at bounding box center [24, 222] width 49 height 27
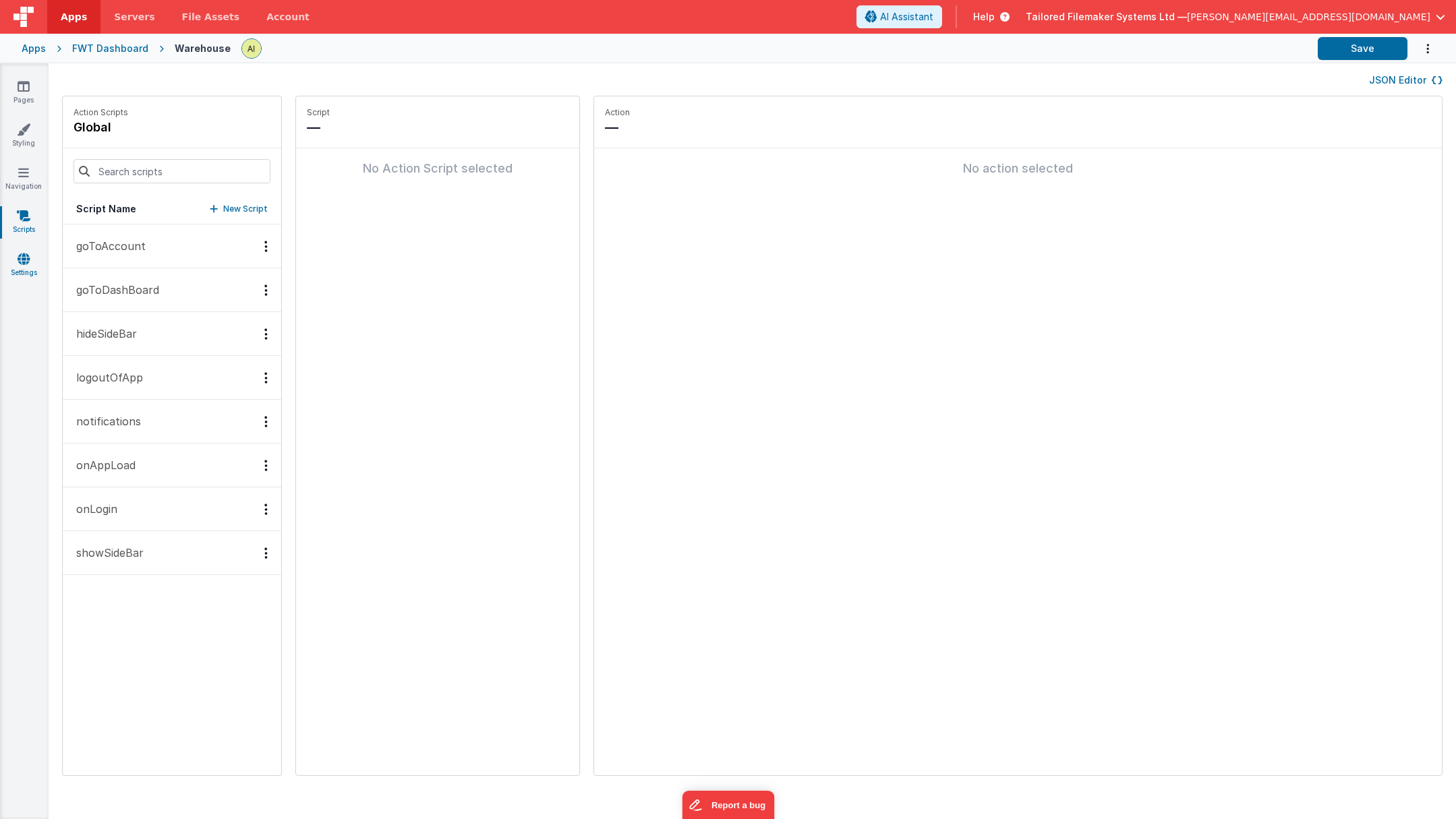
click at [30, 261] on link "Settings" at bounding box center [24, 265] width 49 height 27
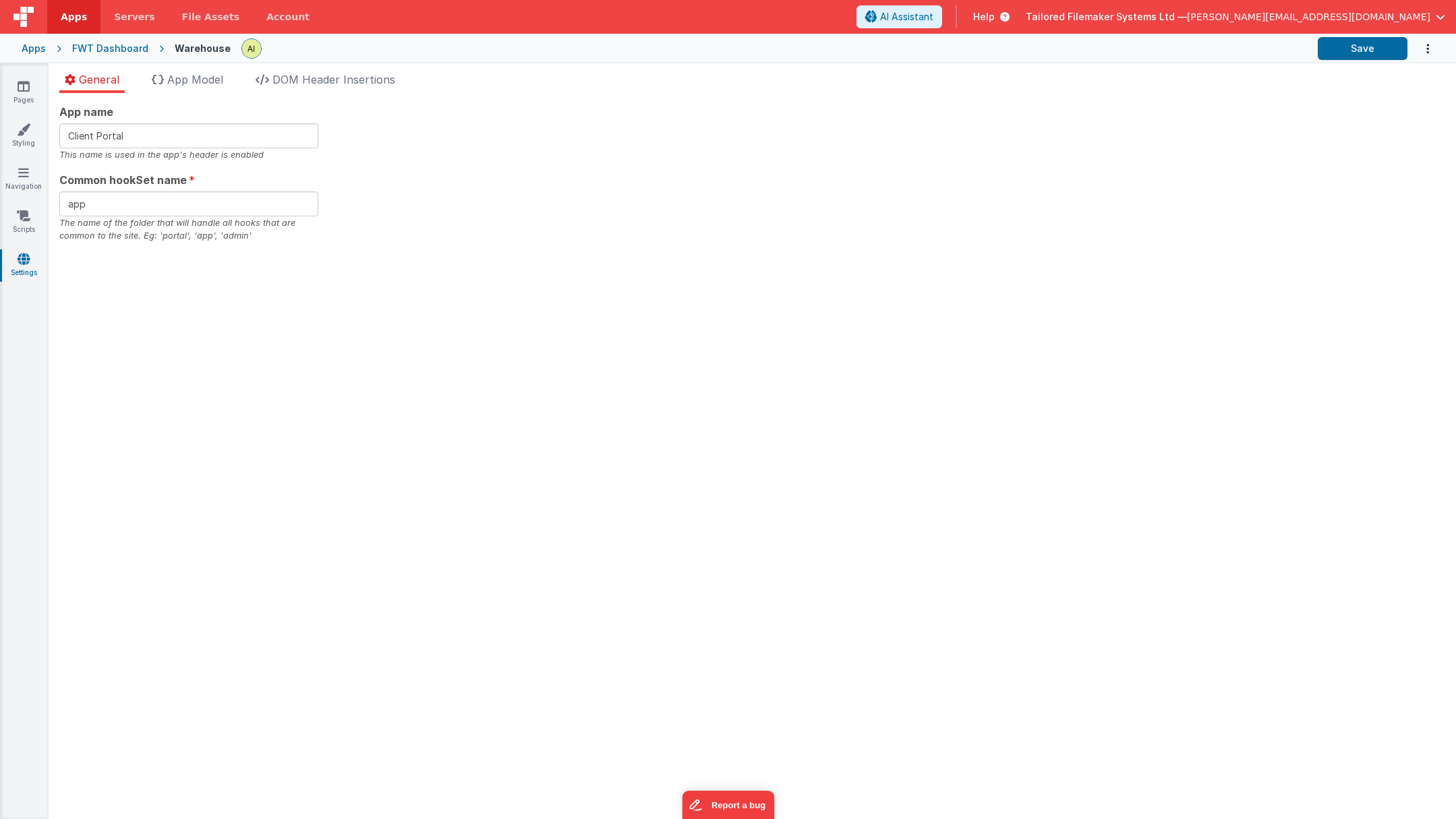
click at [120, 49] on div "FWT Dashboard" at bounding box center [110, 48] width 76 height 13
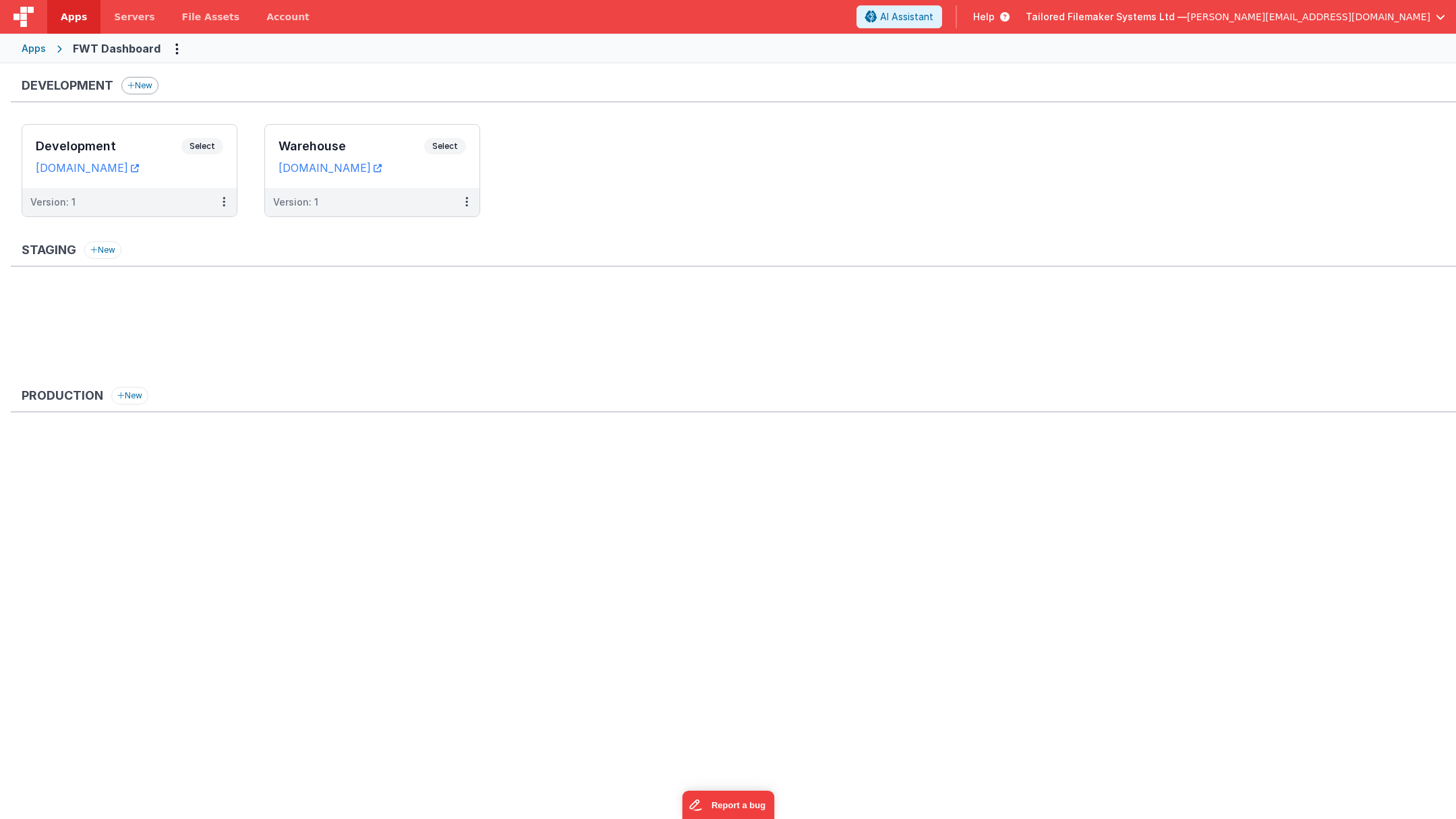
click at [142, 83] on button "New" at bounding box center [139, 86] width 37 height 18
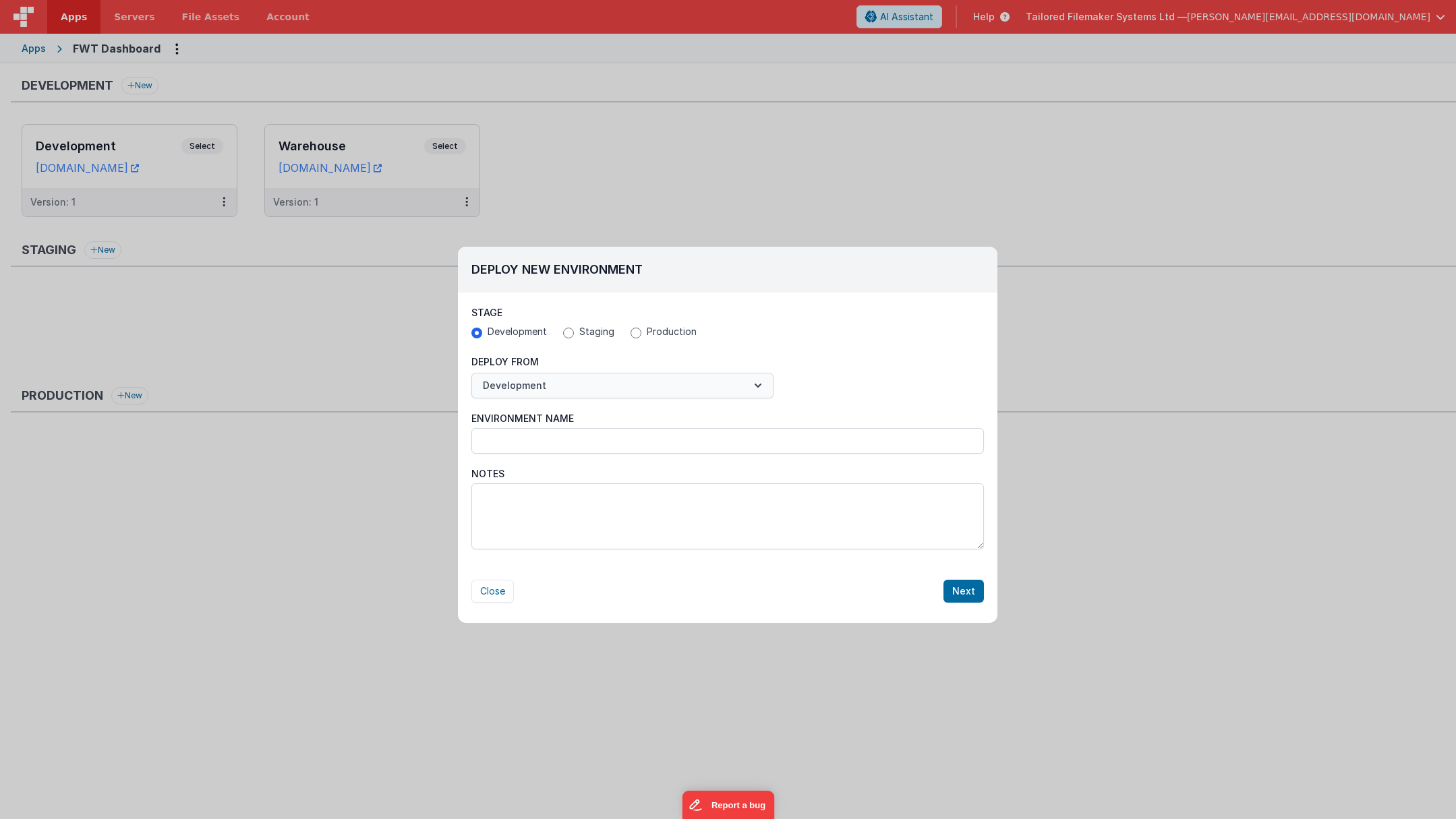
click at [616, 377] on button "Development" at bounding box center [622, 386] width 302 height 25
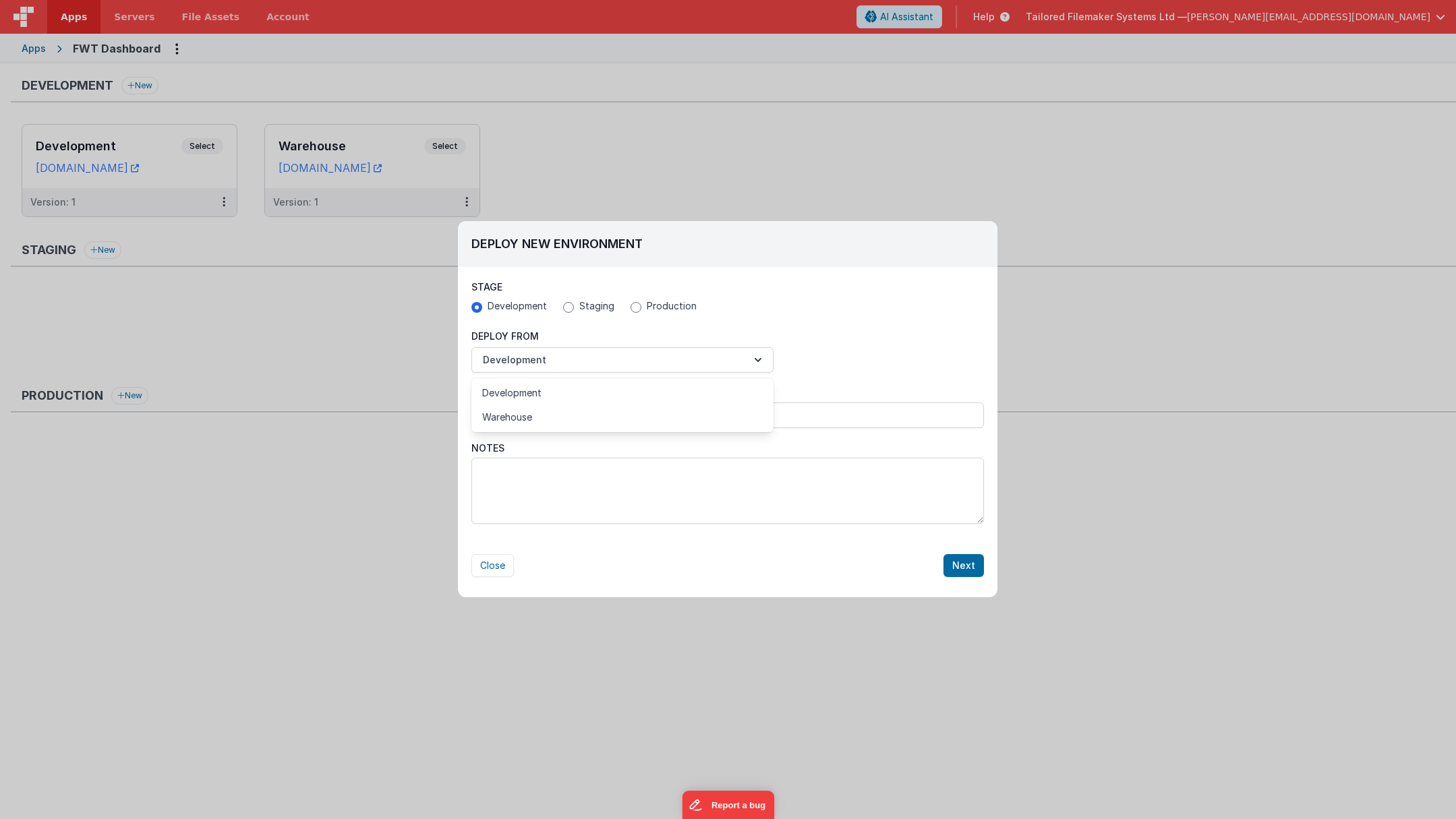
click at [778, 284] on div at bounding box center [728, 409] width 1456 height 819
click at [505, 568] on button "Close" at bounding box center [492, 565] width 42 height 23
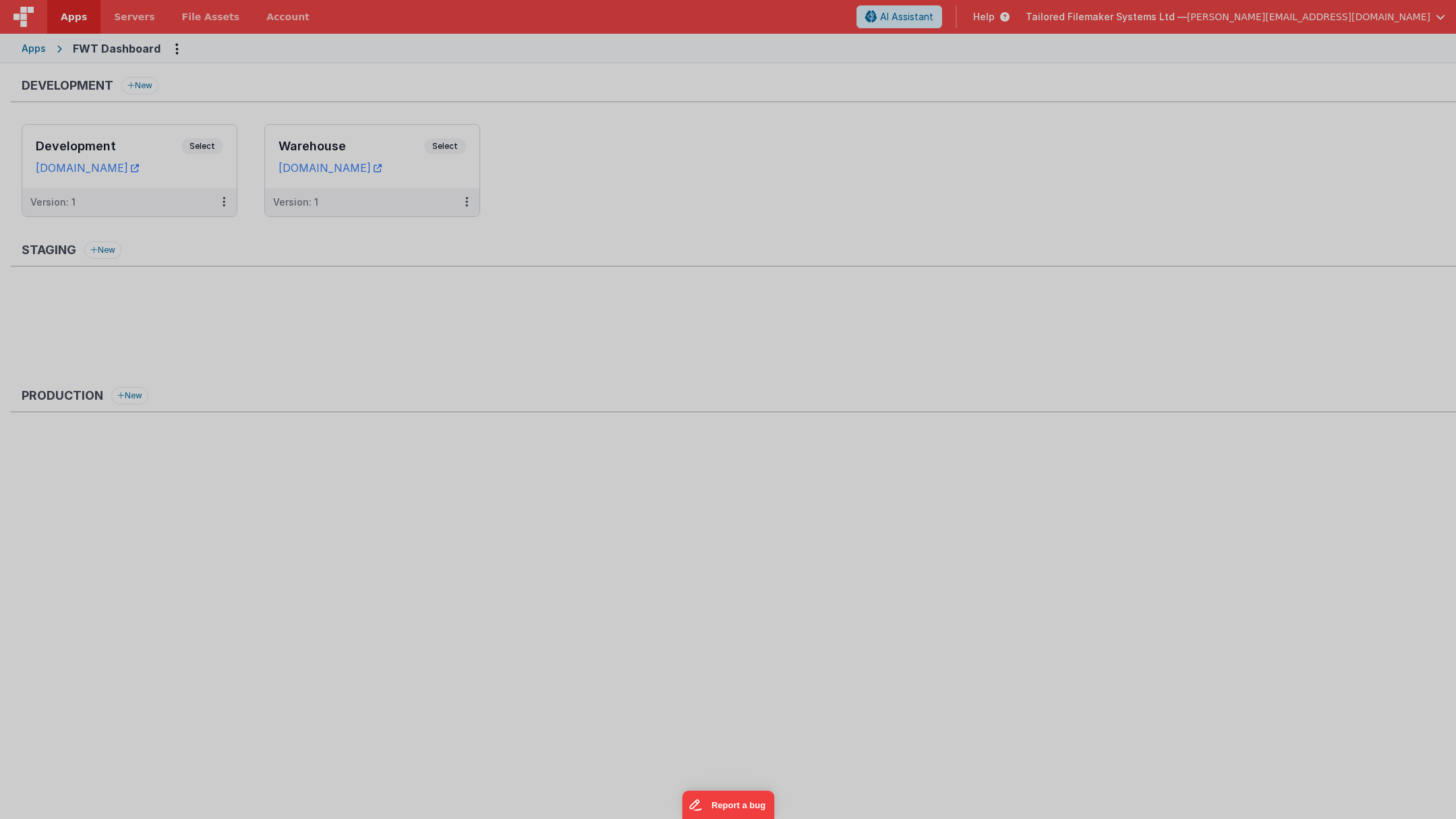
radio input "false"
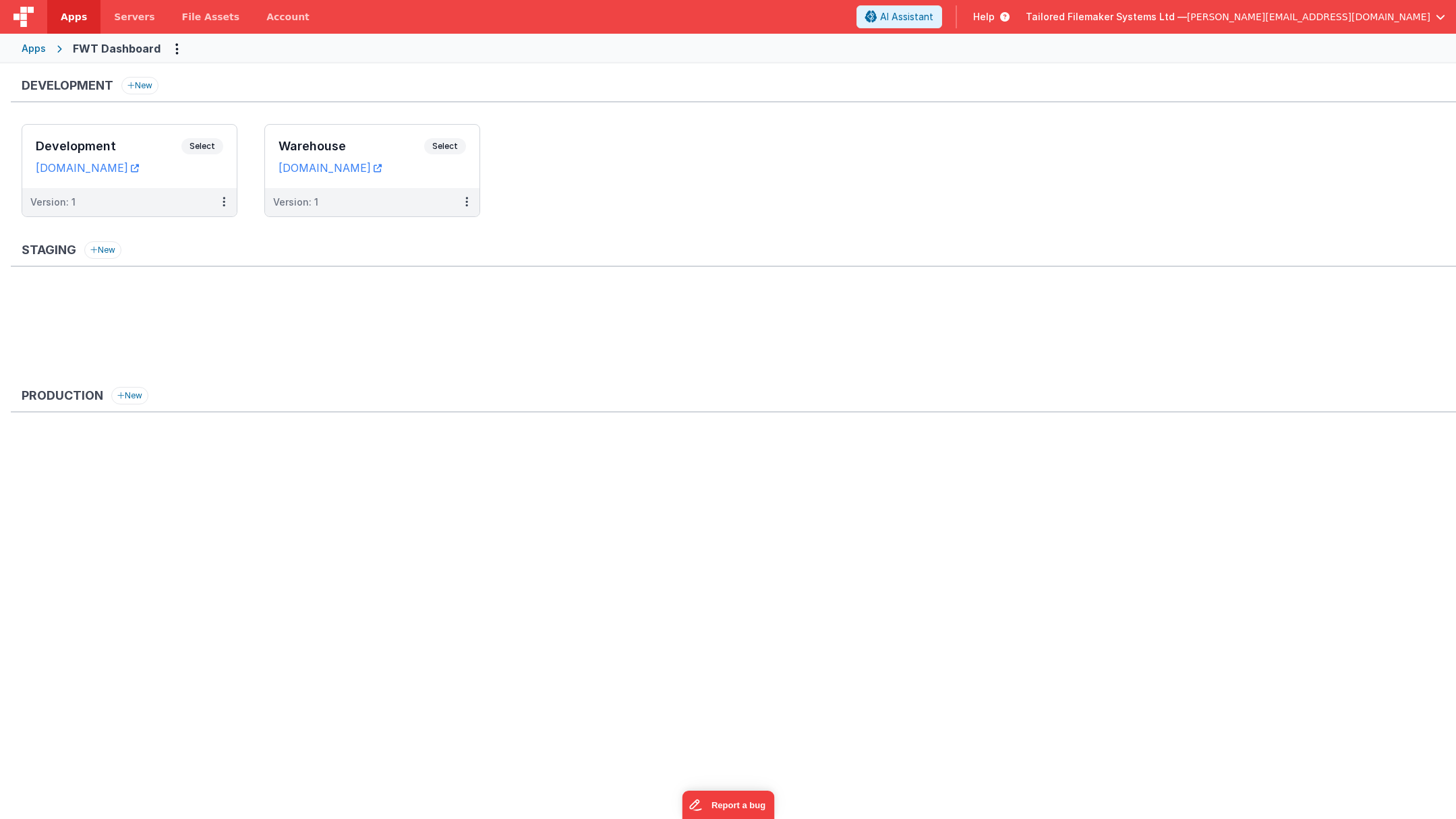
click at [995, 18] on span "Help" at bounding box center [984, 17] width 22 height 13
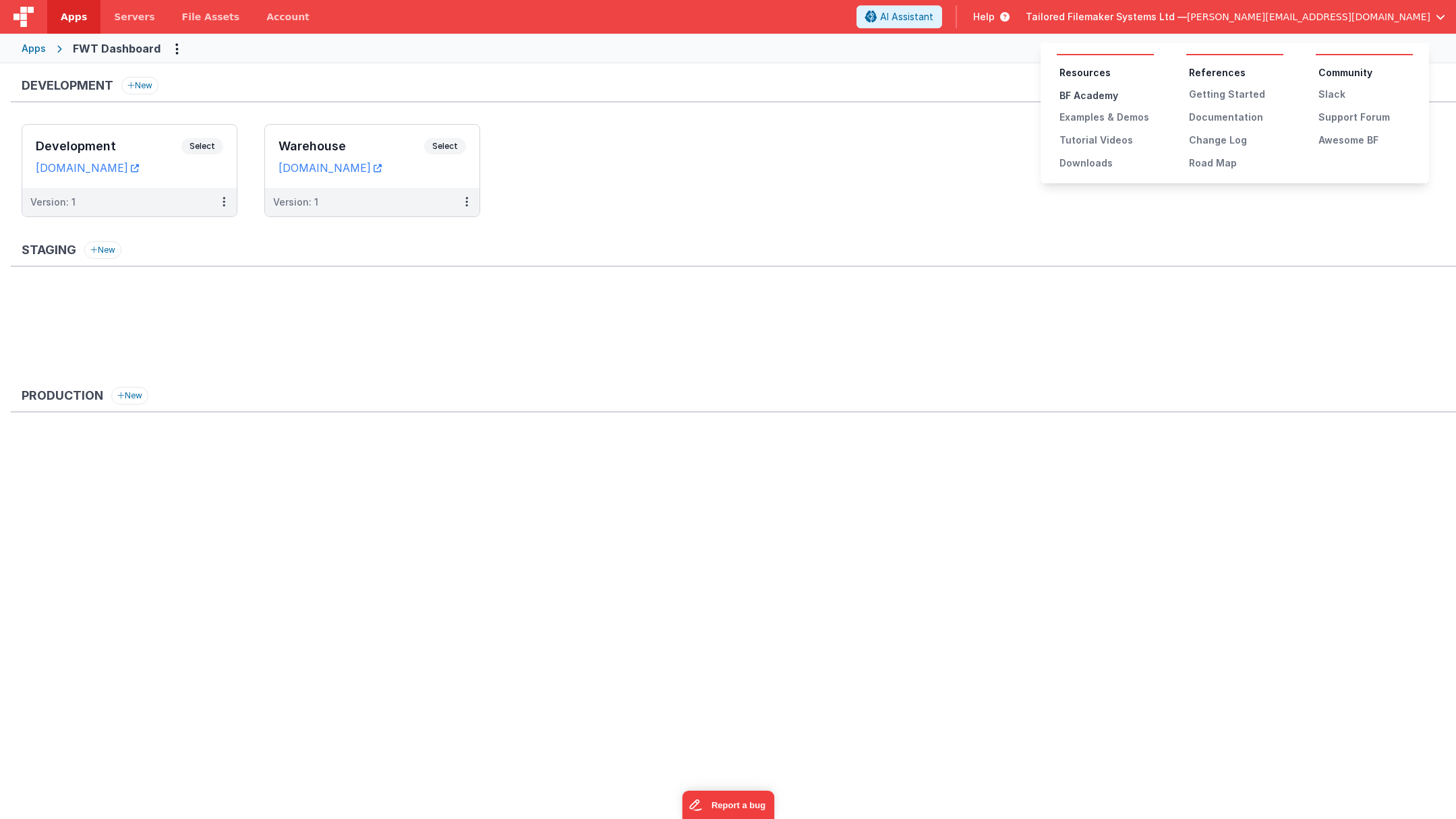
click at [1089, 95] on div "BF Academy" at bounding box center [1107, 96] width 94 height 13
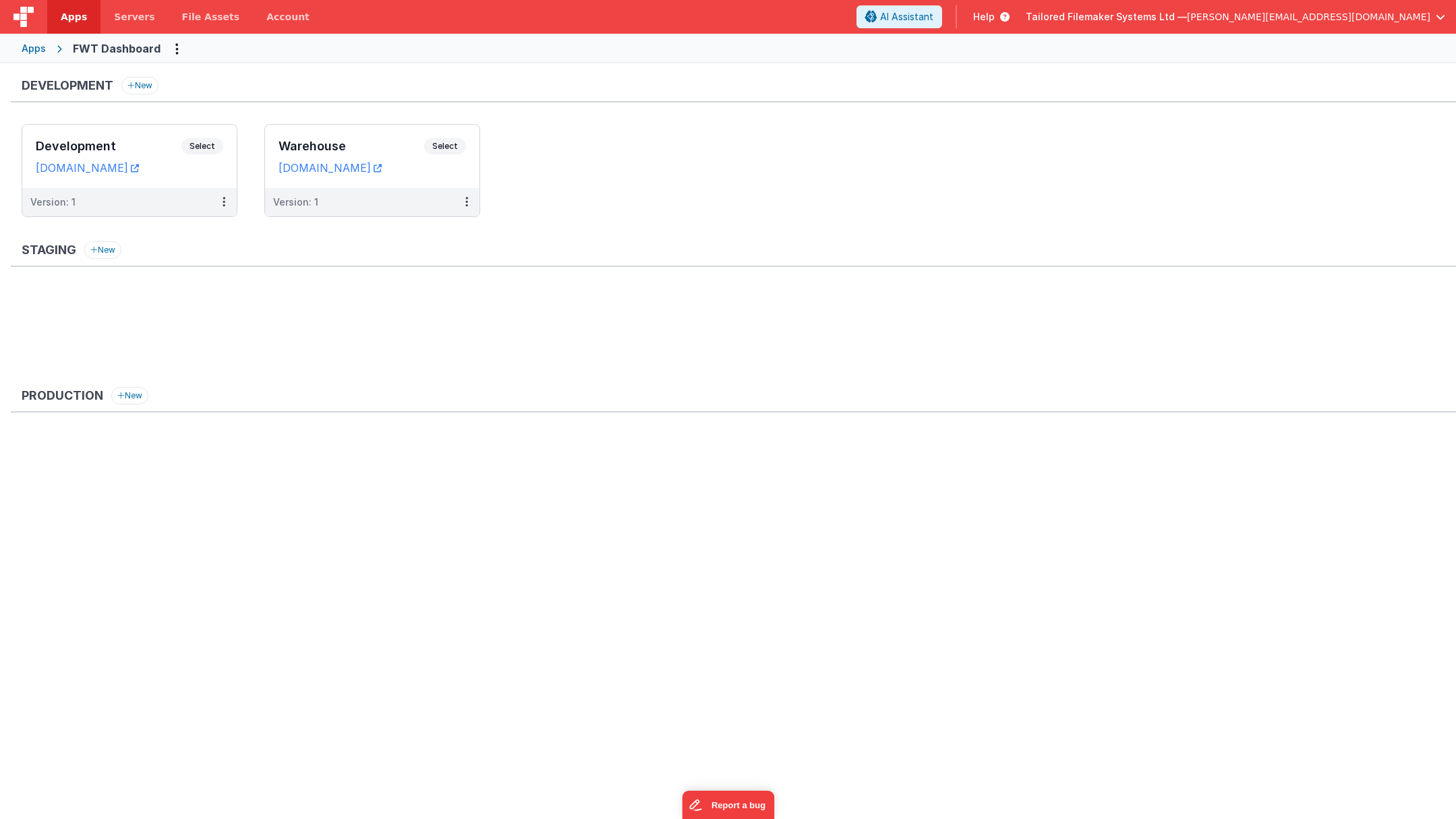
click at [44, 51] on div "Apps" at bounding box center [34, 48] width 24 height 13
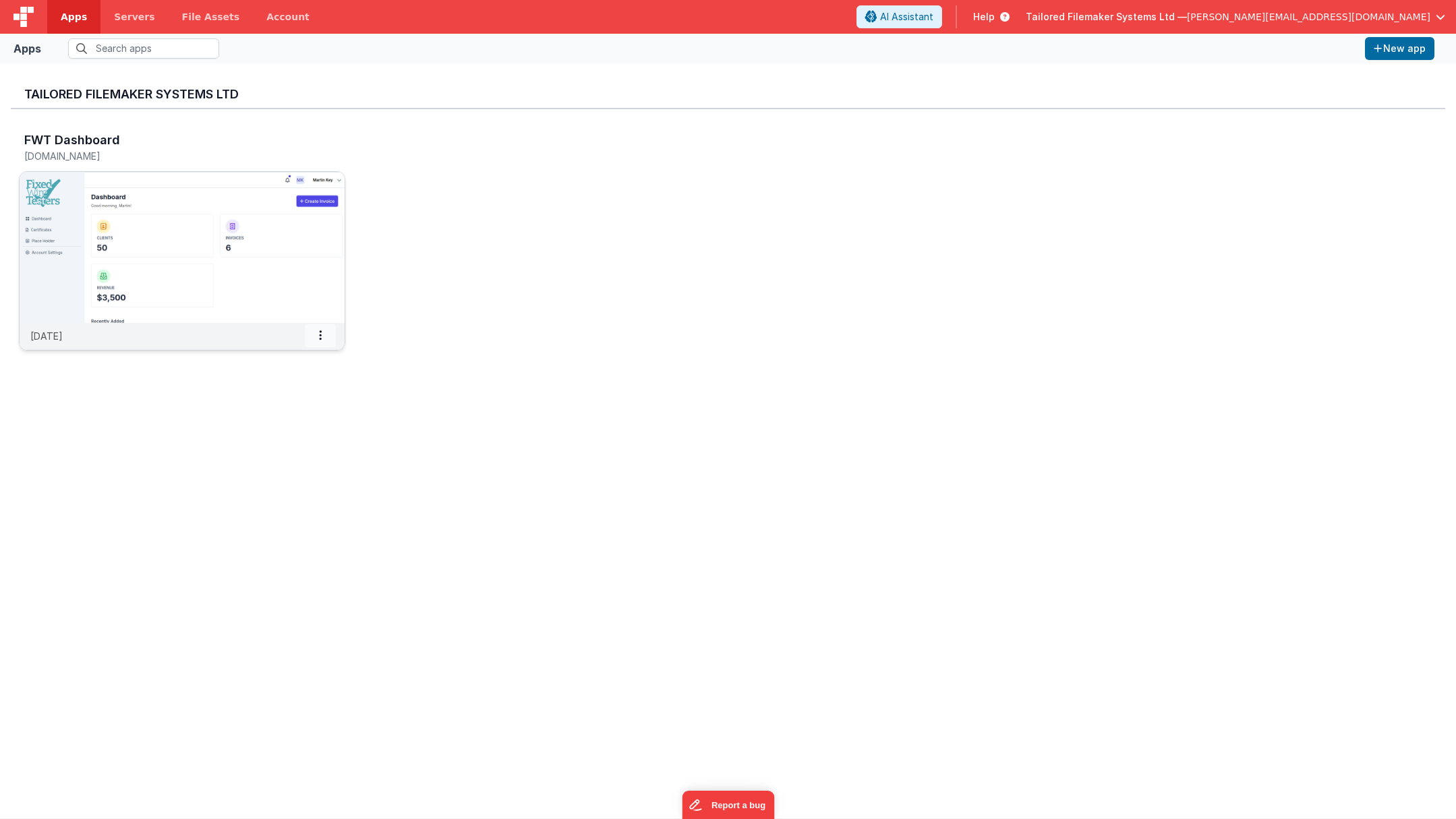
click at [321, 336] on icon at bounding box center [320, 335] width 3 height 1
click at [551, 404] on div "Tailored Filemaker Systems Ltd FWT Dashboard [DOMAIN_NAME] [DATE] Settings Copy…" at bounding box center [727, 441] width 1434 height 733
click at [1417, 36] on div "New app" at bounding box center [1400, 49] width 80 height 34
click at [1407, 51] on button "New app" at bounding box center [1400, 48] width 70 height 23
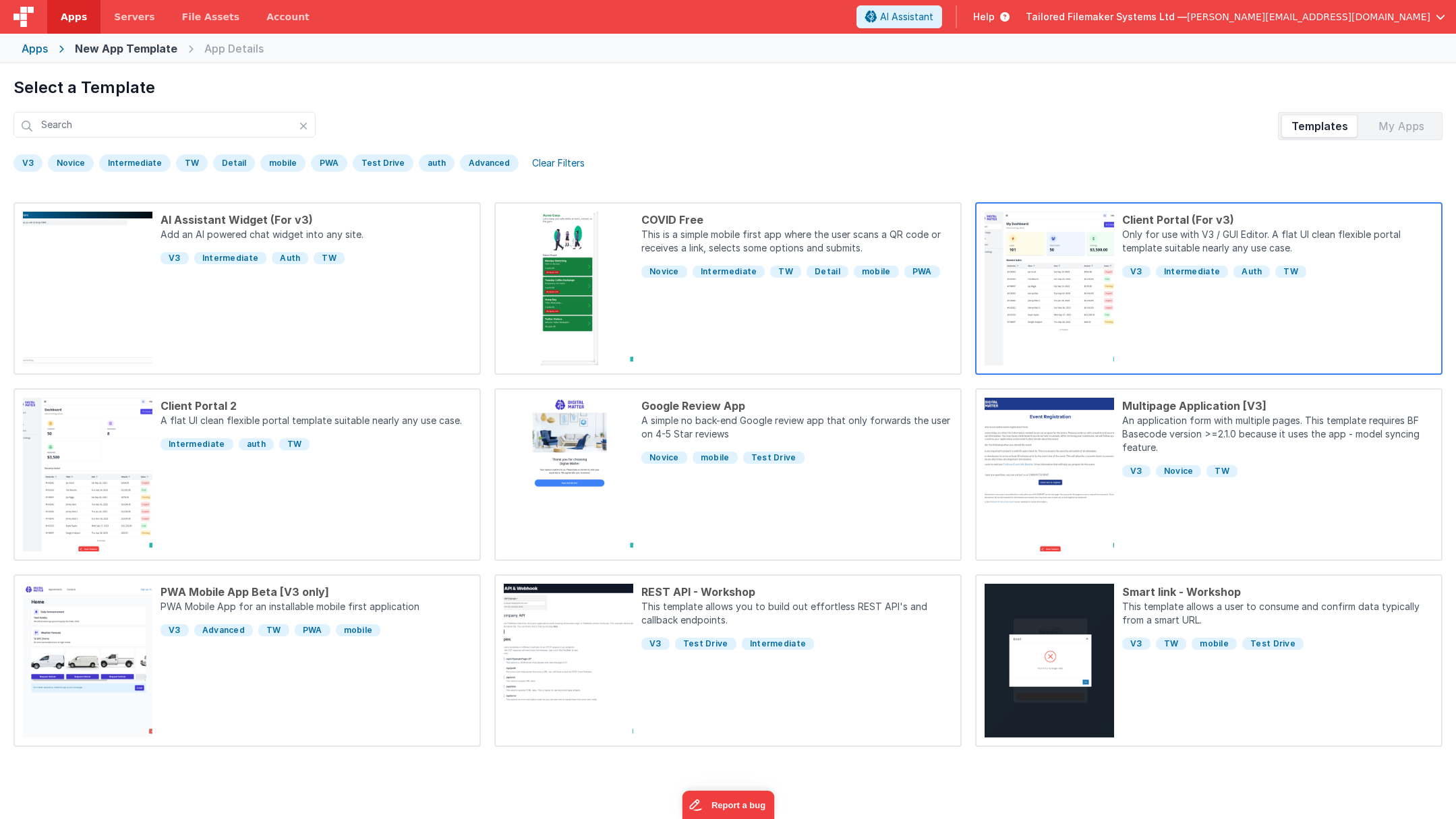
click at [1189, 215] on div "Client Portal (For v3)" at bounding box center [1277, 219] width 311 height 16
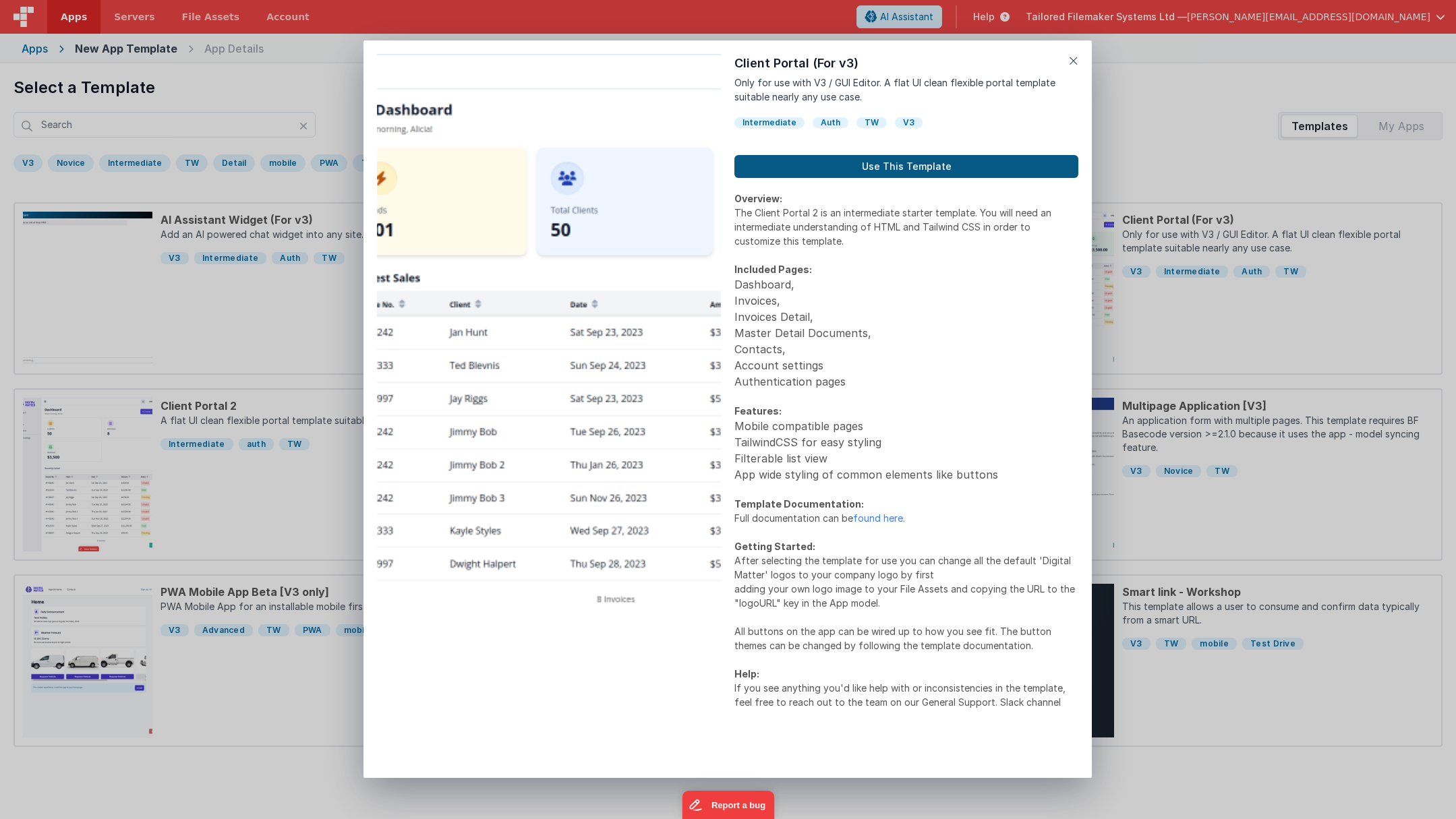
click at [912, 166] on button "Use This Template" at bounding box center [907, 166] width 344 height 23
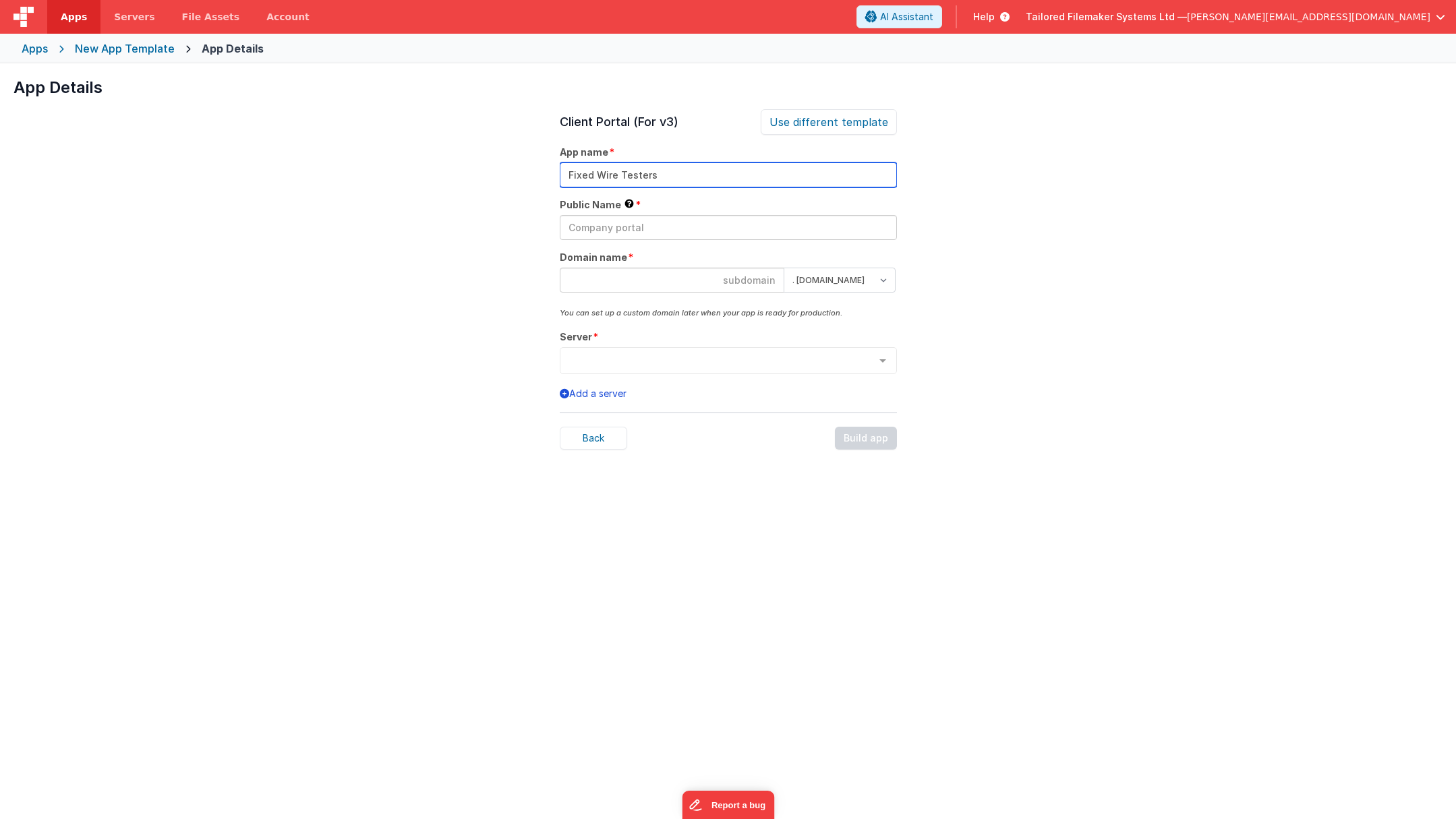
click at [681, 180] on input "Fixed Wire Testers" at bounding box center [728, 175] width 338 height 25
type input "Fixed Wire Testers"
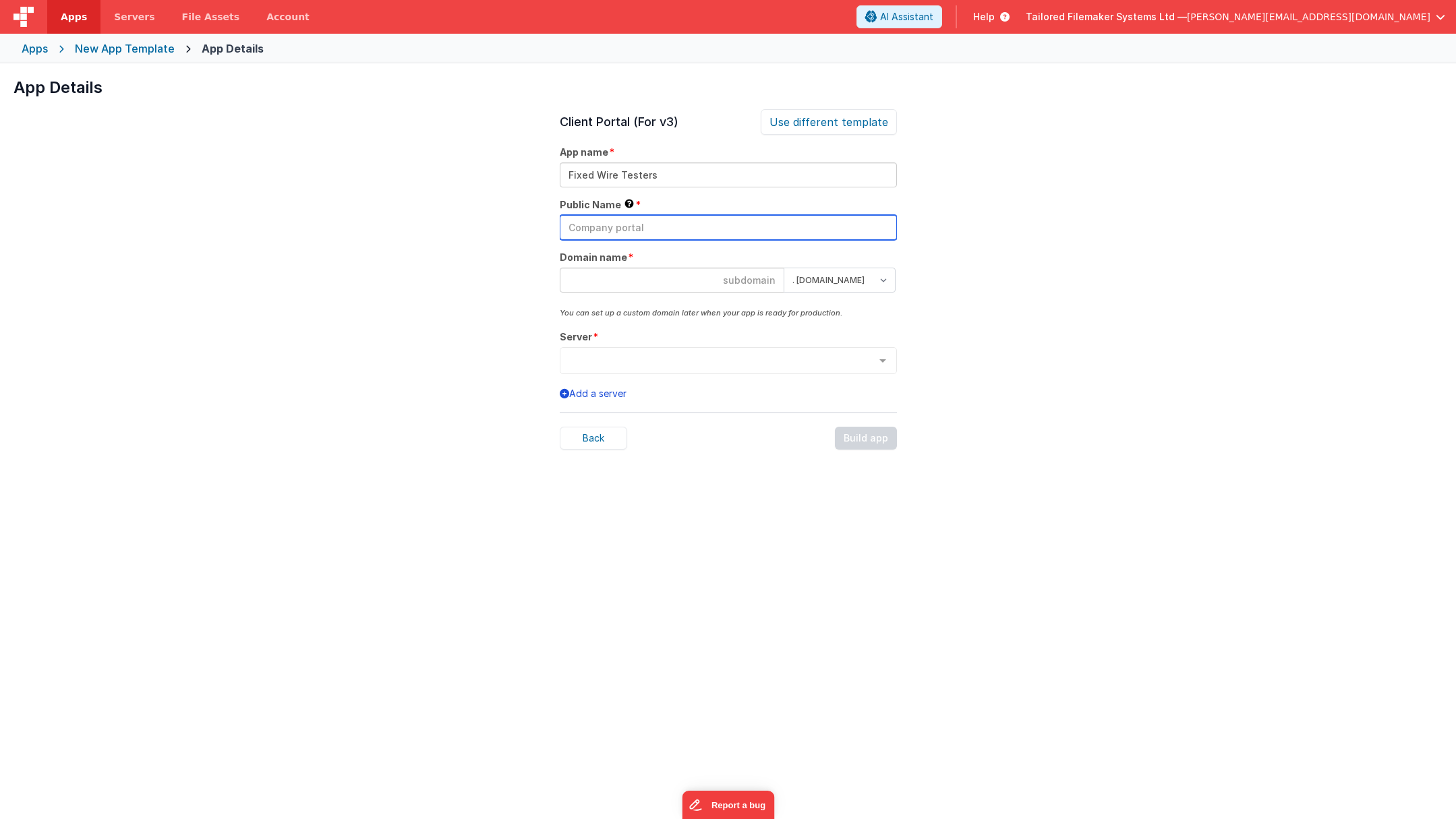
paste input "Fixed Wire Testers"
type input "Fixed Wire Testers"
click at [701, 180] on input "Fixed Wire Testers" at bounding box center [728, 175] width 338 height 25
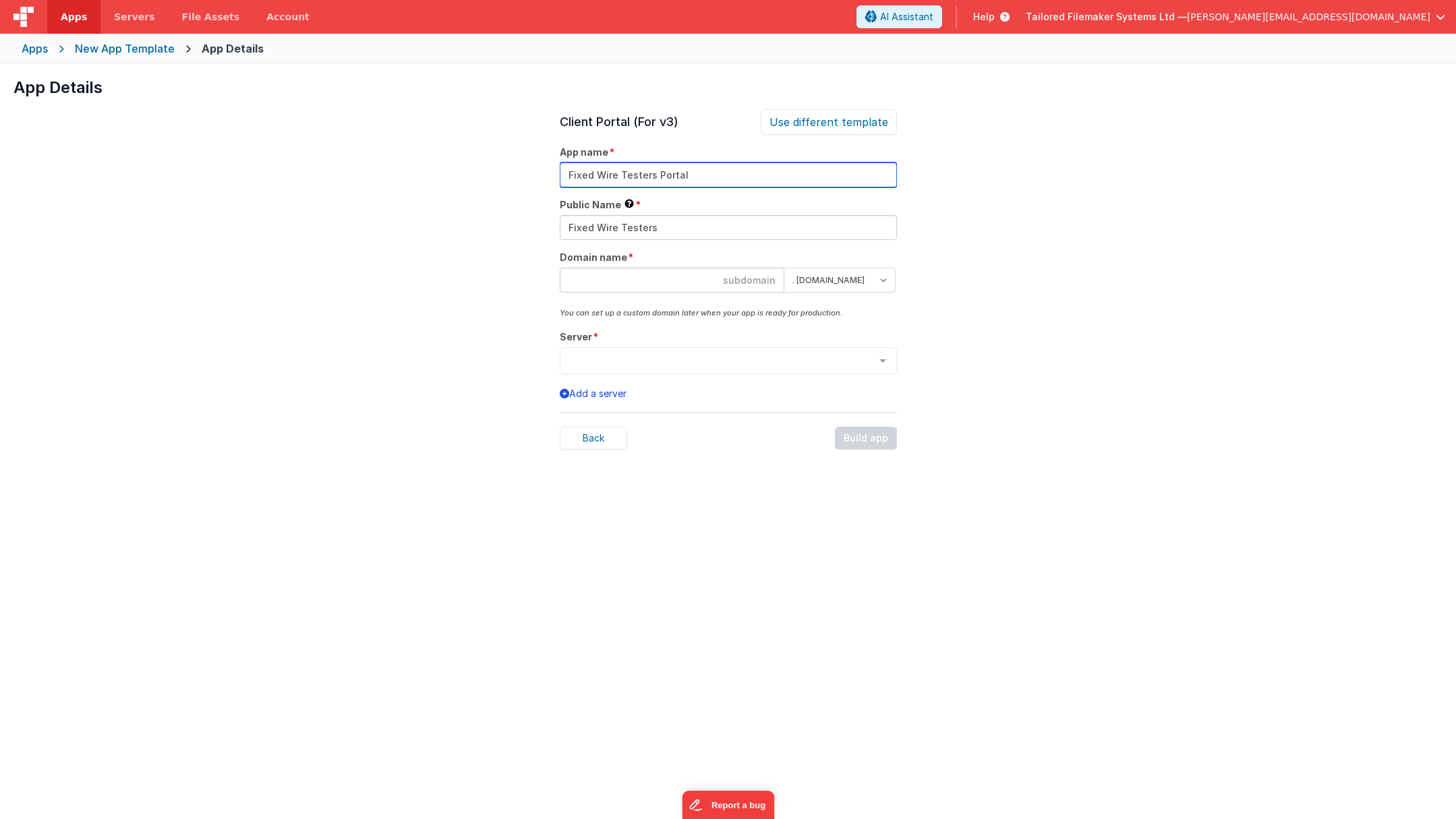
type input "Fixed Wire Testers Portal"
click at [670, 276] on input at bounding box center [672, 280] width 225 height 25
type input "fixedwiretesters"
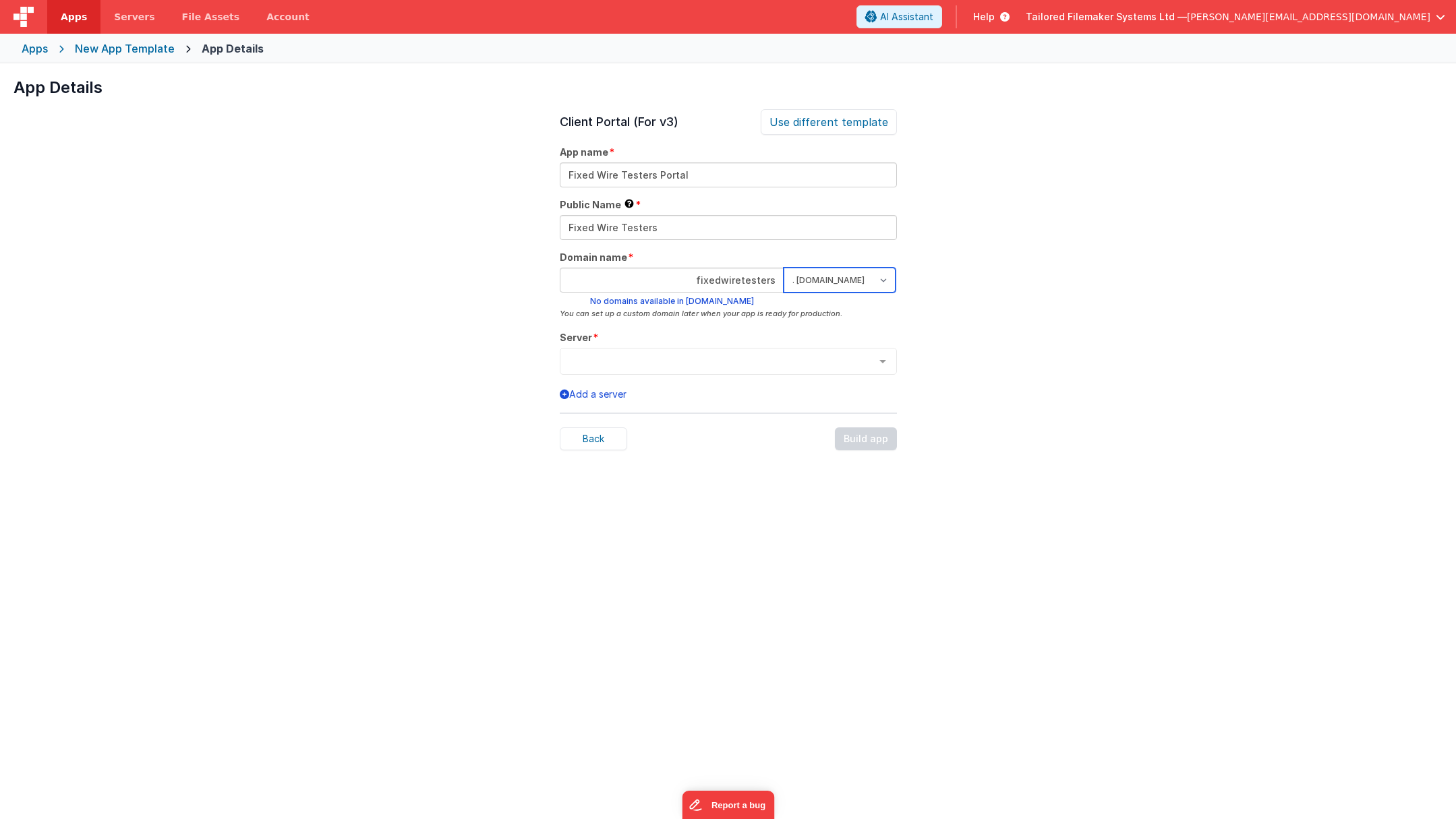
select select "[DOMAIN_NAME]"
click at [764, 354] on div at bounding box center [728, 361] width 338 height 27
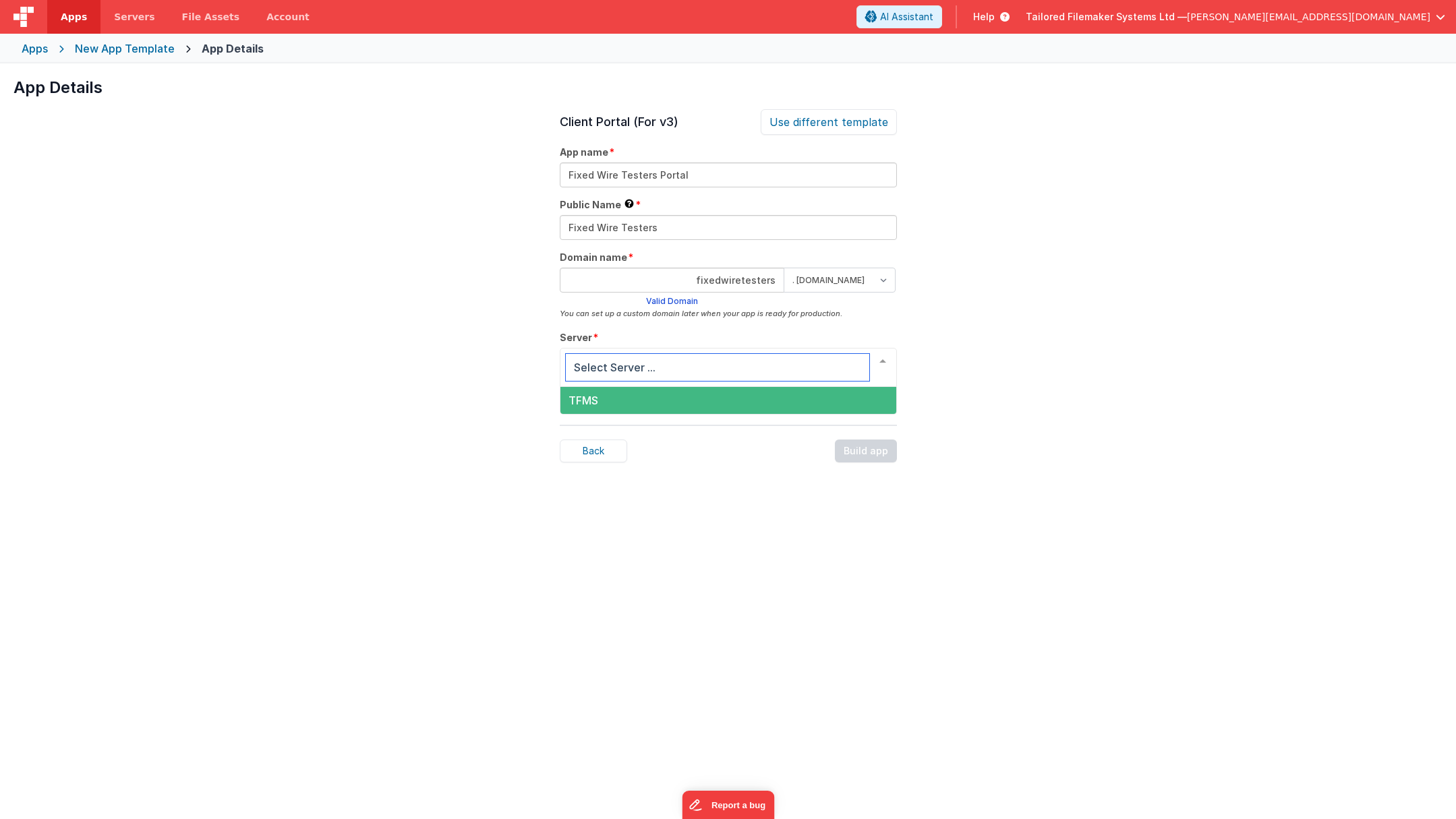
click at [682, 402] on span "TFMS" at bounding box center [728, 401] width 336 height 27
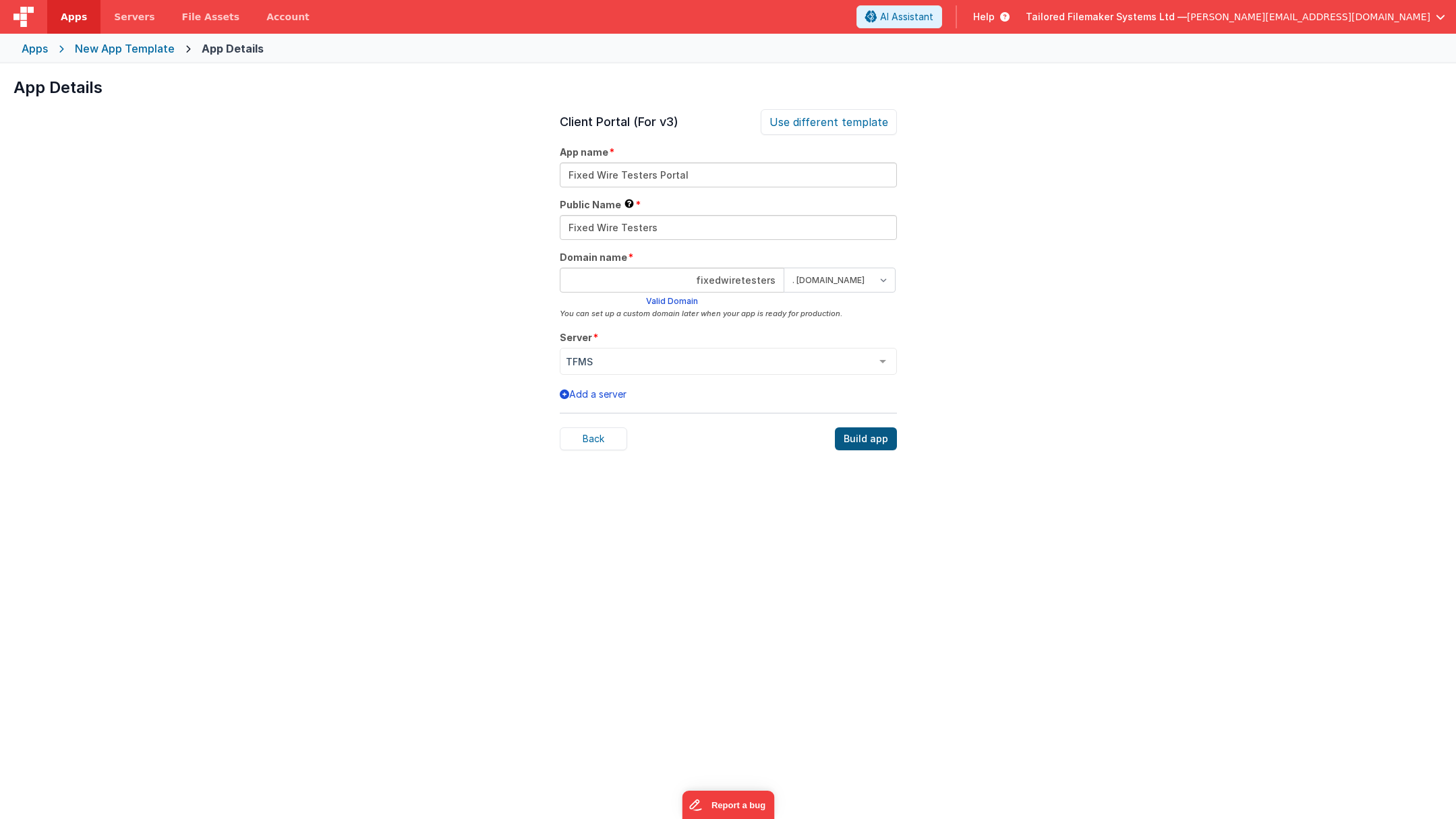
click at [852, 437] on div "Build app" at bounding box center [866, 439] width 62 height 23
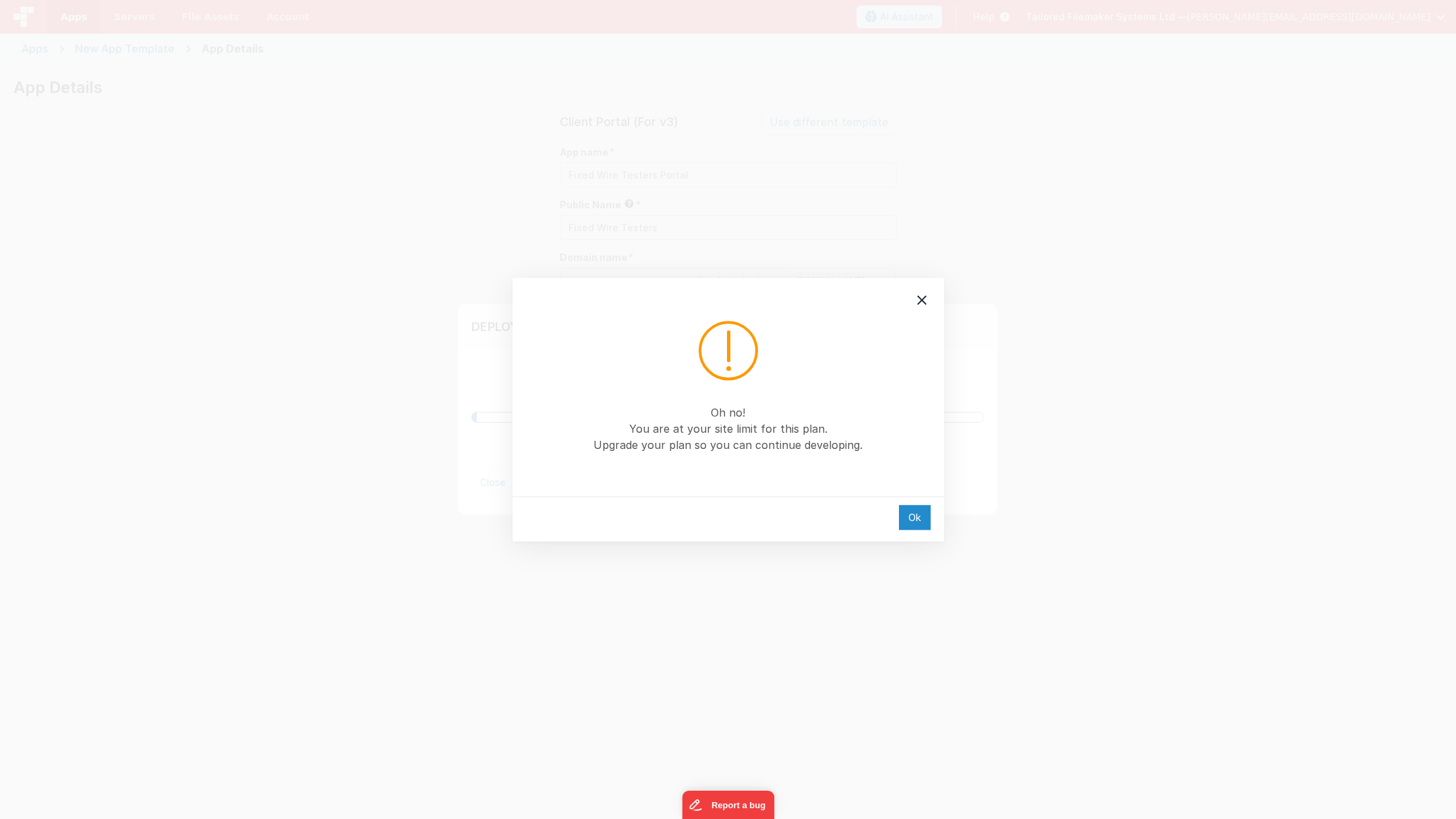
click at [910, 519] on div "Ok" at bounding box center [915, 517] width 32 height 25
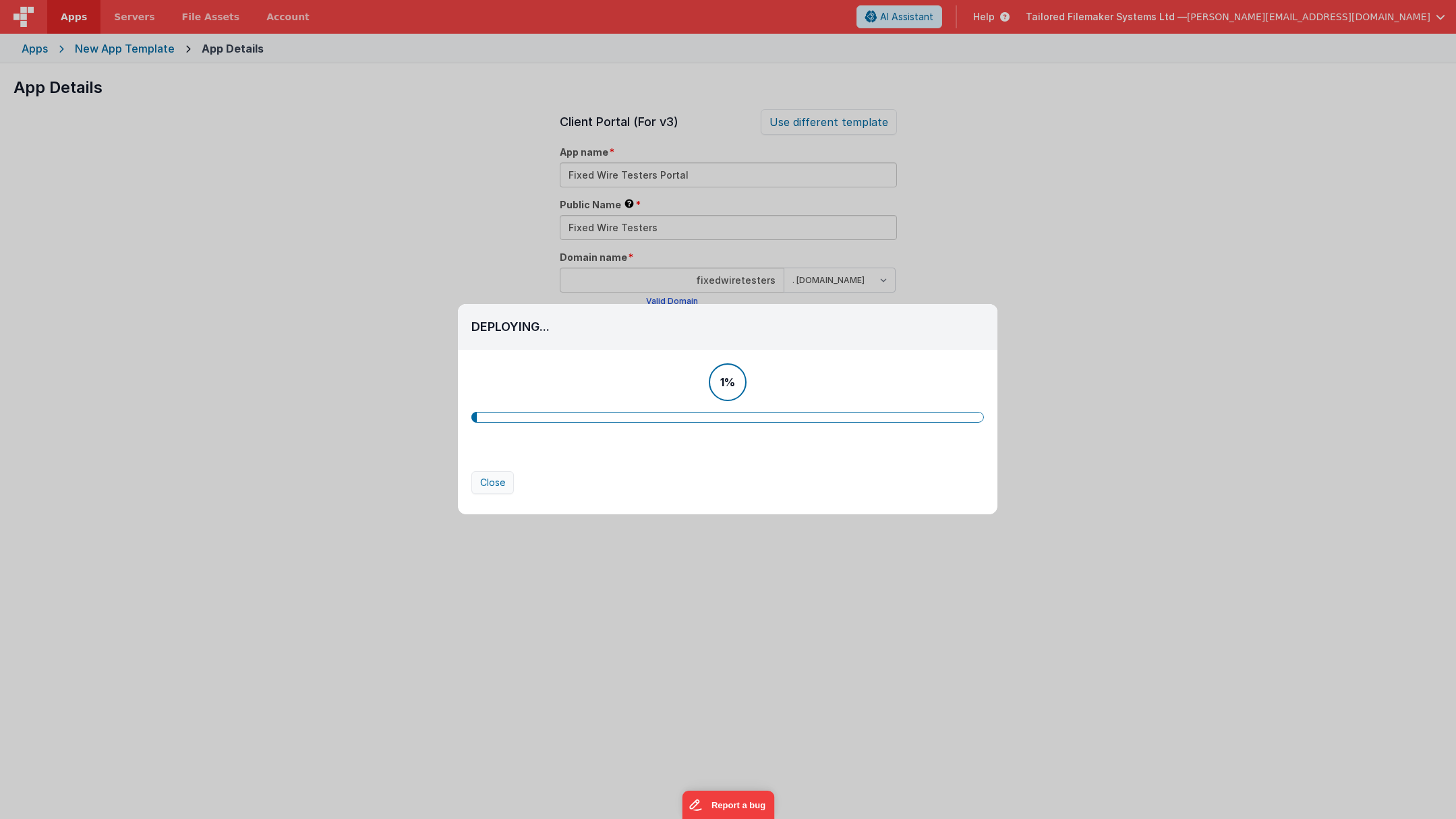
click at [492, 482] on button "Close" at bounding box center [492, 482] width 42 height 23
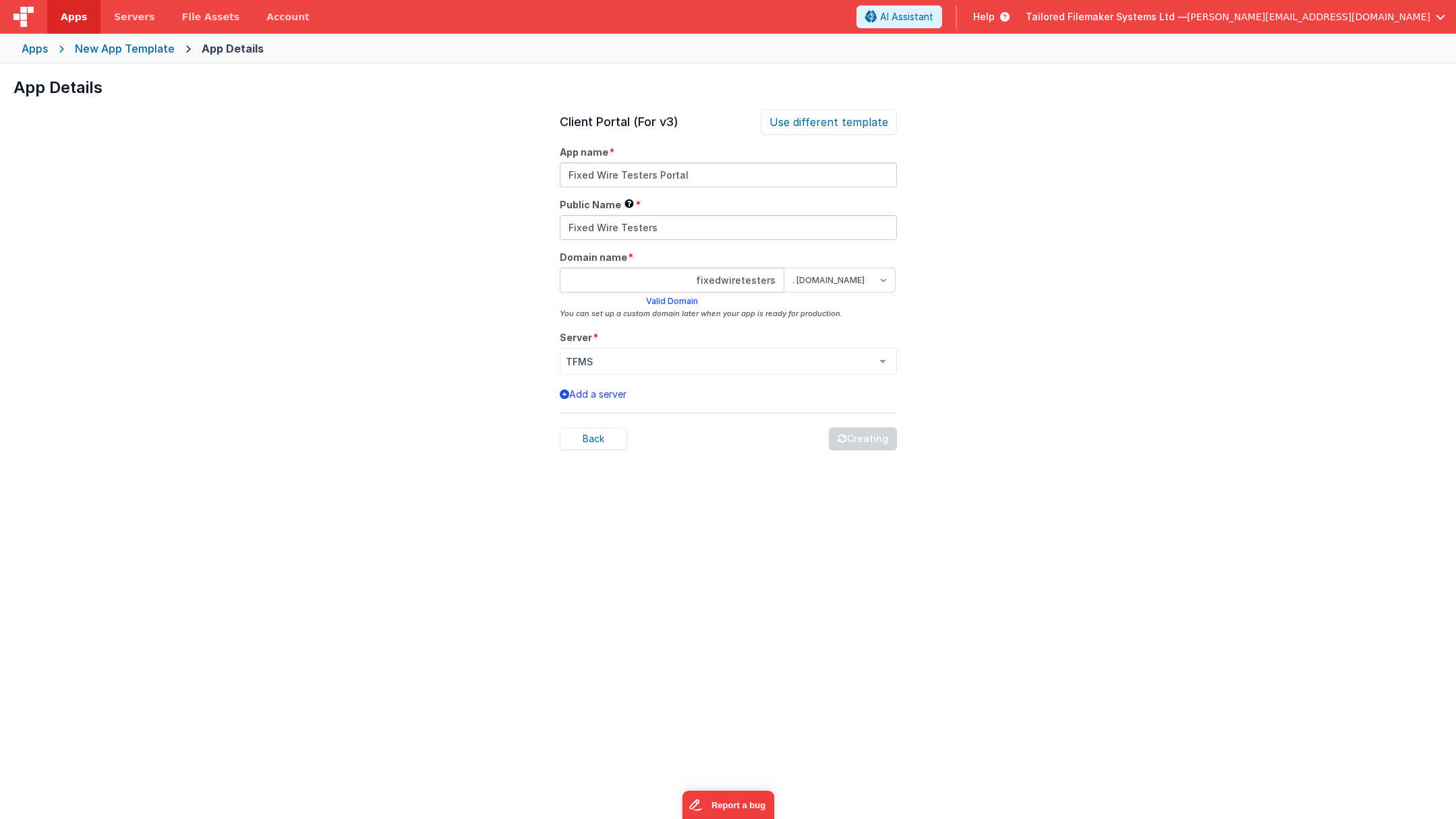
click at [23, 12] on img at bounding box center [24, 17] width 21 height 21
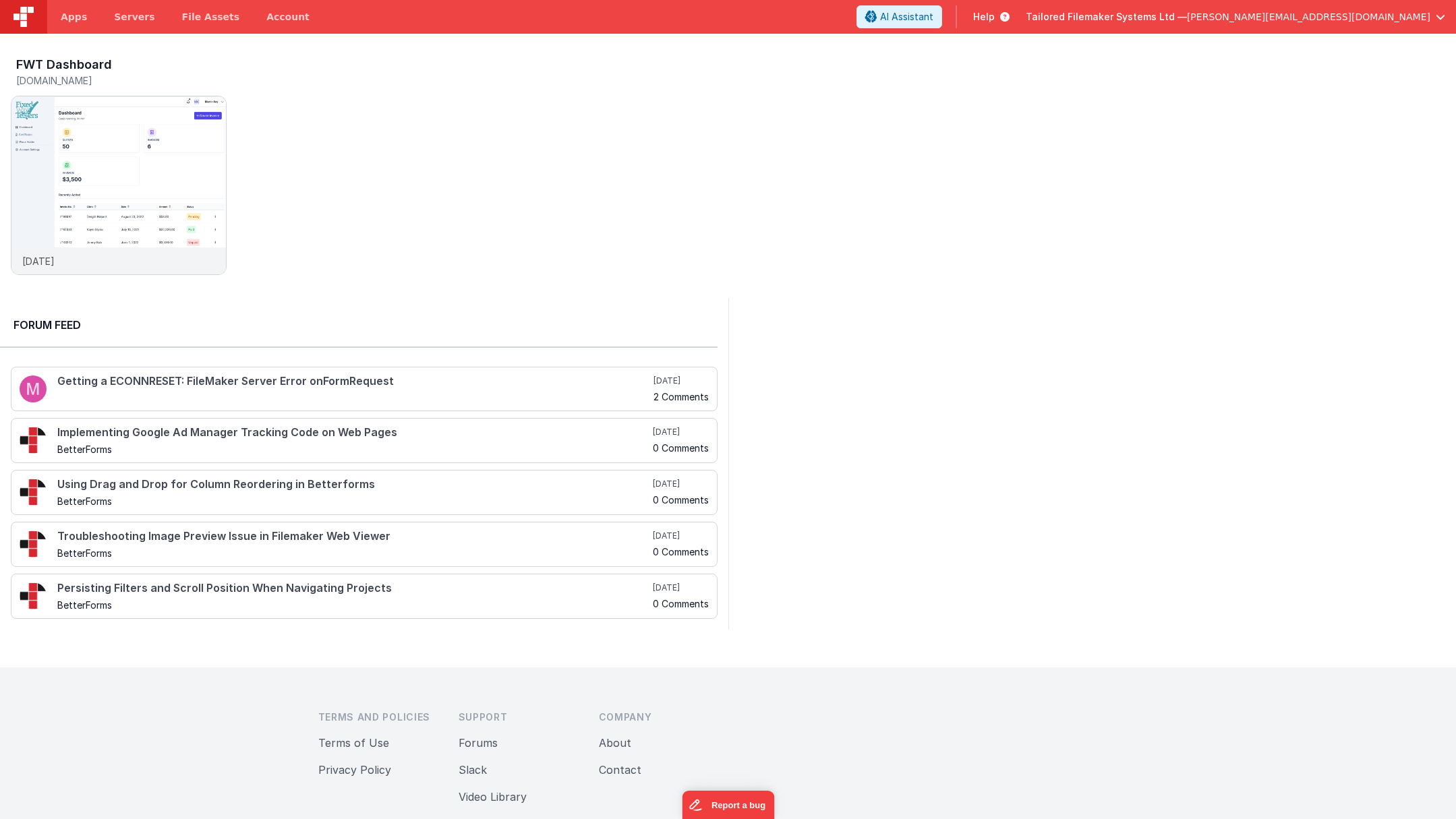
click at [1391, 17] on span "[PERSON_NAME][EMAIL_ADDRESS][DOMAIN_NAME]" at bounding box center [1308, 17] width 244 height 13
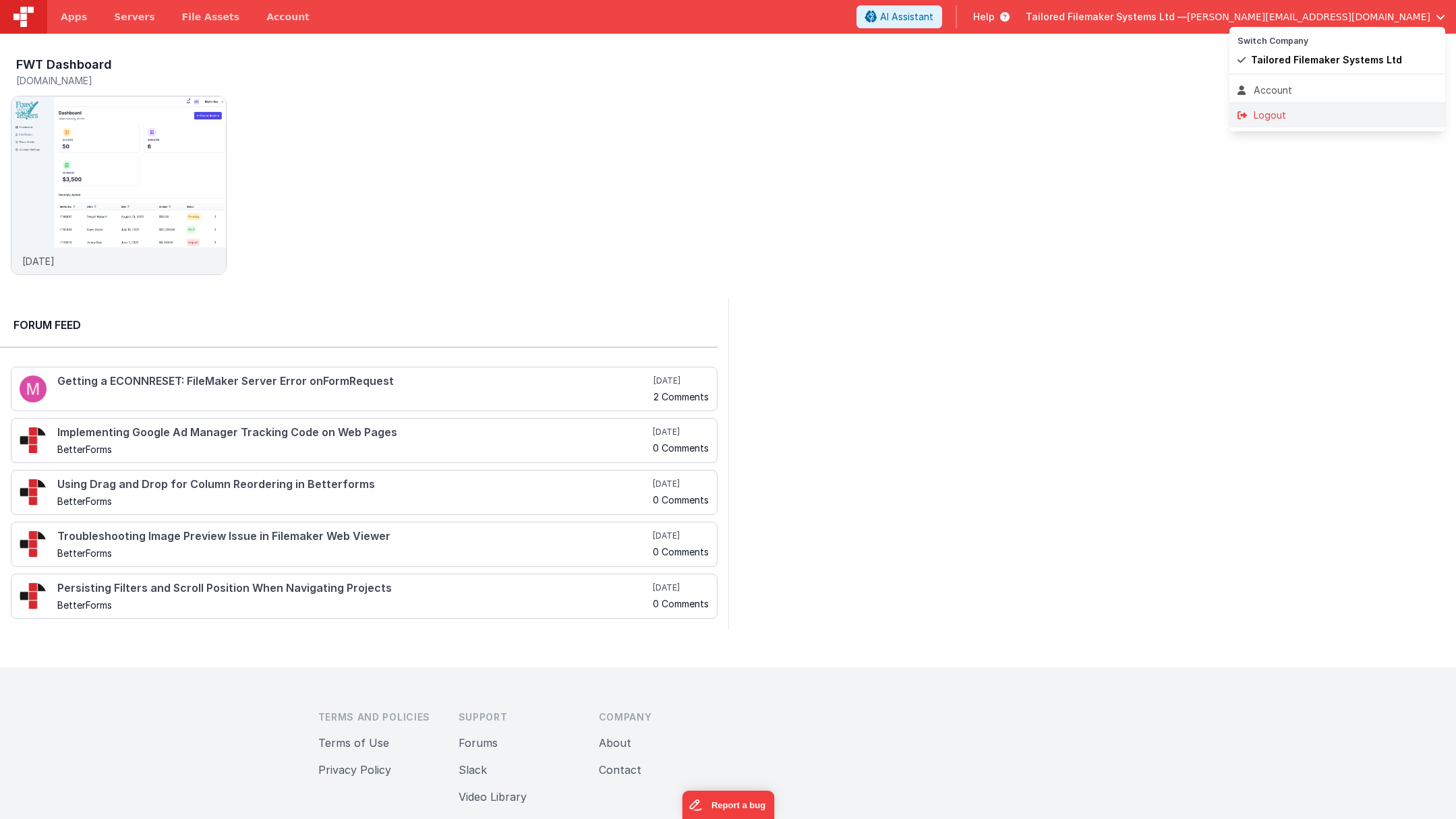
click at [1276, 114] on div "Logout" at bounding box center [1337, 115] width 199 height 13
